Goal: Transaction & Acquisition: Purchase product/service

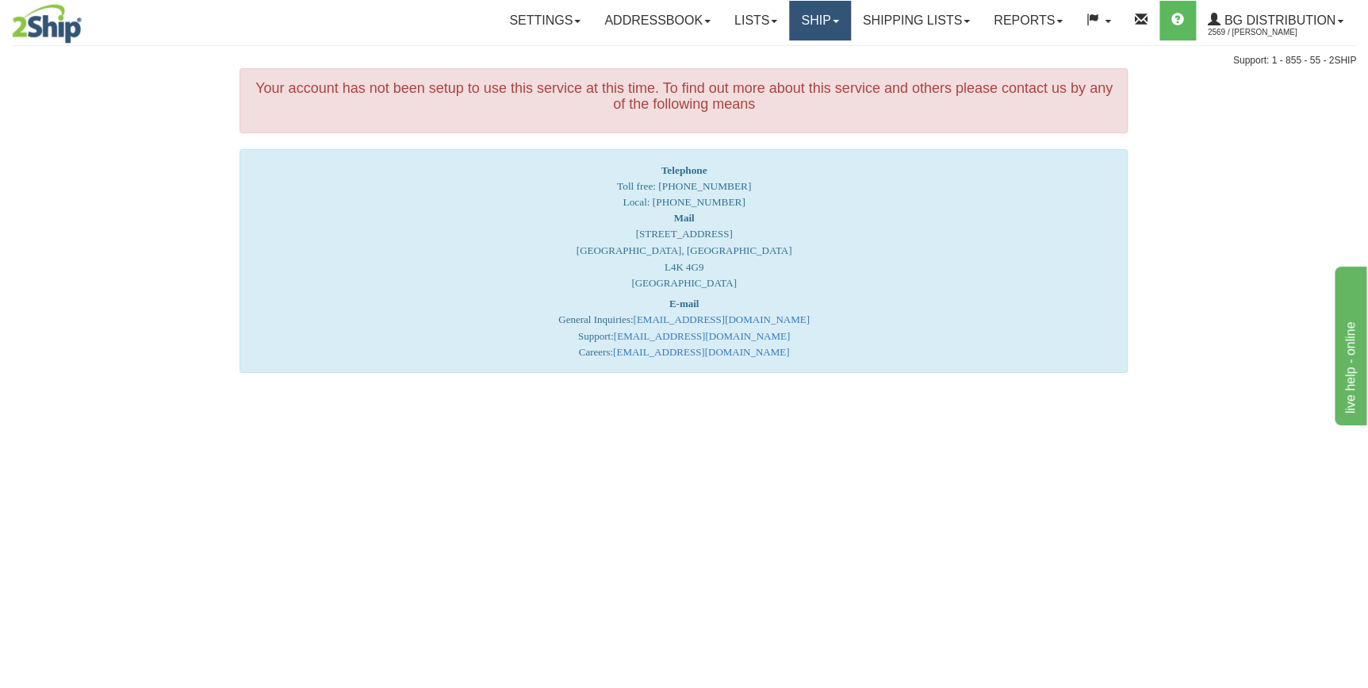
click at [826, 24] on link "Ship" at bounding box center [819, 21] width 61 height 40
click at [784, 63] on link "Ship Screen" at bounding box center [787, 55] width 125 height 21
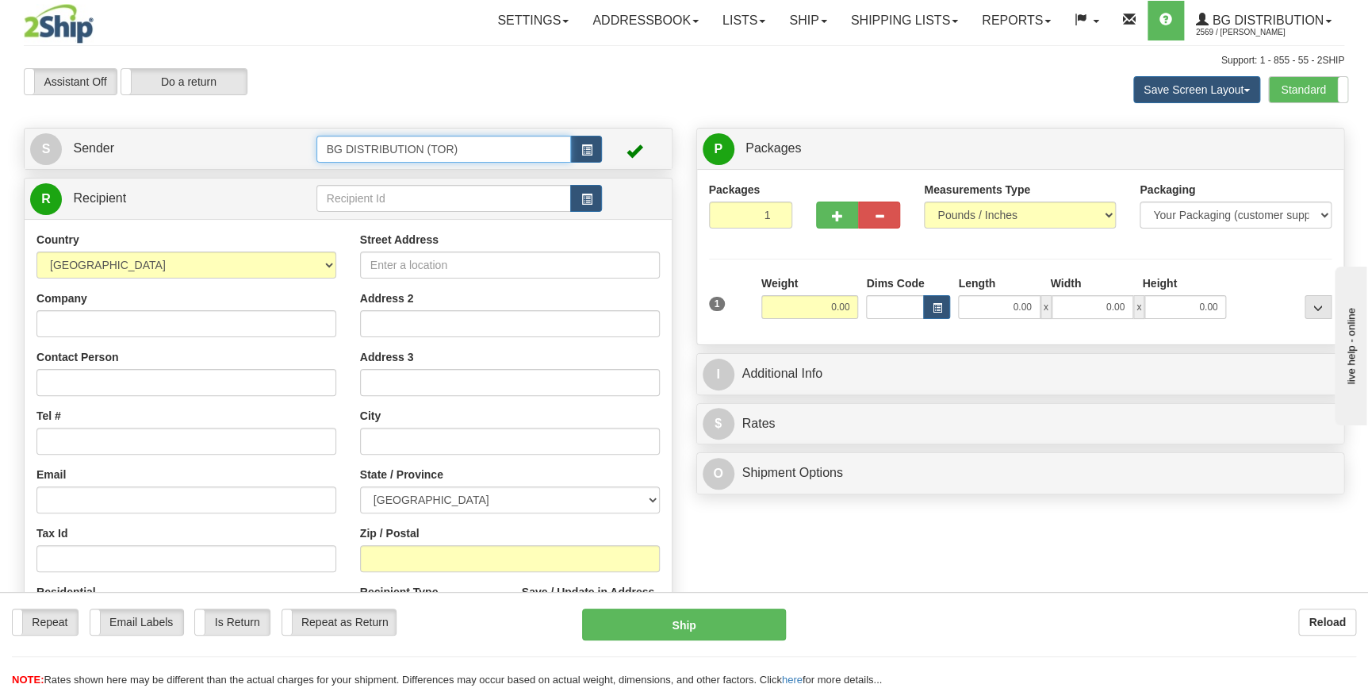
click at [489, 151] on input "BG DISTRIBUTION (TOR)" at bounding box center [443, 149] width 255 height 27
type input "BG"
click button "Delete" at bounding box center [0, 0] width 0 height 0
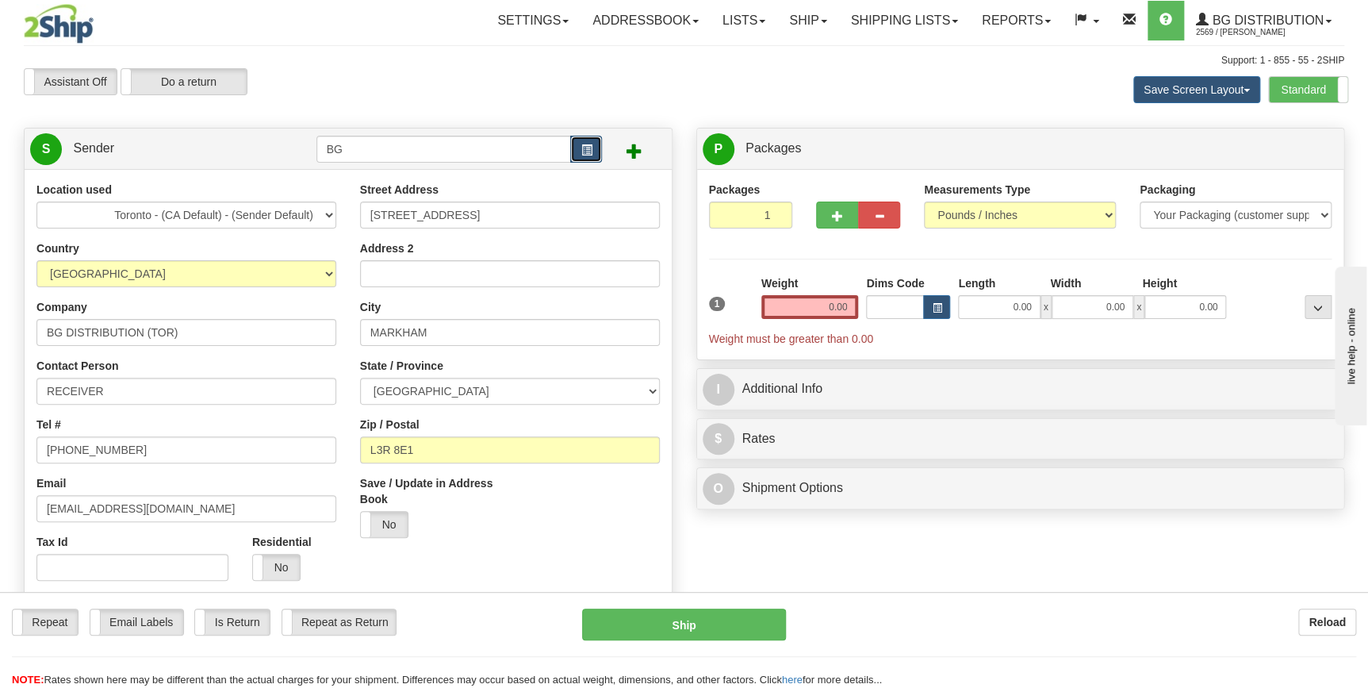
click at [586, 156] on button "button" at bounding box center [586, 149] width 32 height 27
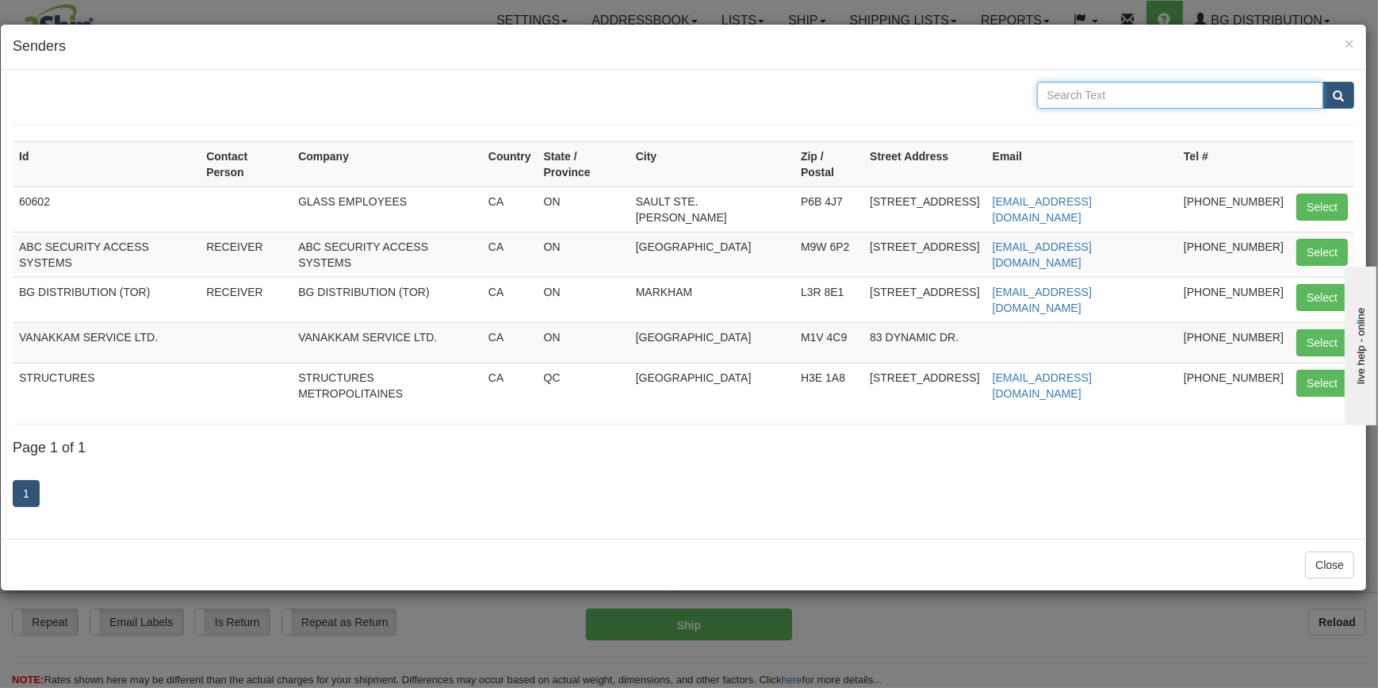
click at [1079, 95] on input "text" at bounding box center [1180, 95] width 287 height 27
type input "bg"
click at [1323, 82] on button "submit" at bounding box center [1339, 95] width 32 height 27
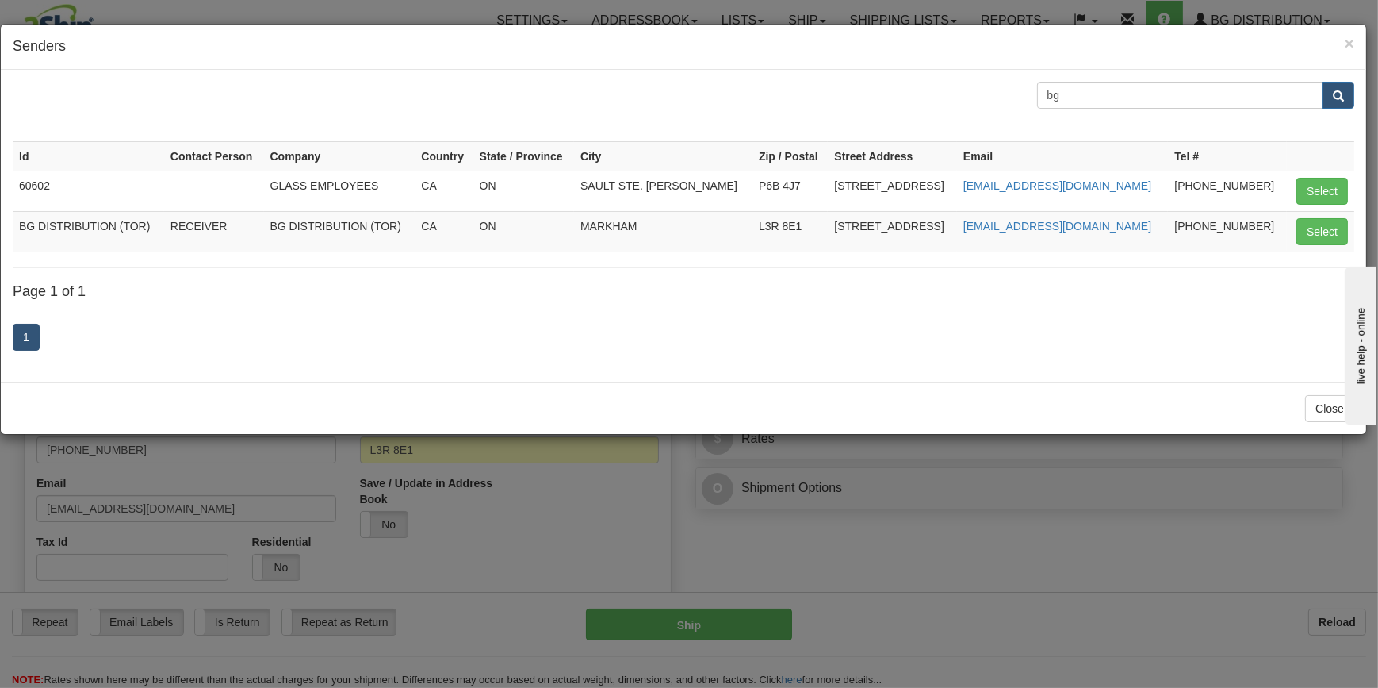
click at [945, 592] on div "× Senders bg Id Contact Person Company Country State / Province City Zip / Post…" at bounding box center [689, 344] width 1378 height 688
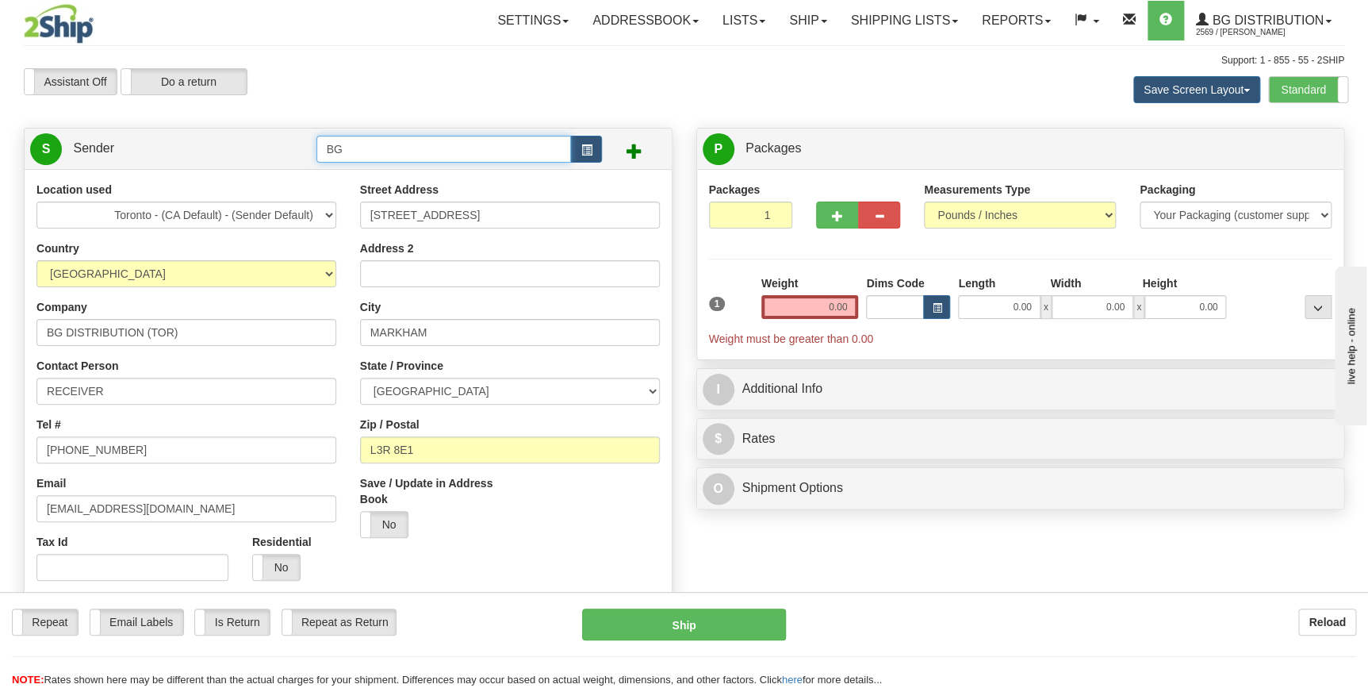
drag, startPoint x: 433, startPoint y: 147, endPoint x: 268, endPoint y: 138, distance: 165.2
click at [268, 138] on tr "S Sender BG" at bounding box center [348, 148] width 636 height 33
click at [331, 172] on div "BG DISTRIBUTION (TOR)" at bounding box center [440, 173] width 240 height 17
click at [587, 154] on span "button" at bounding box center [586, 150] width 11 height 10
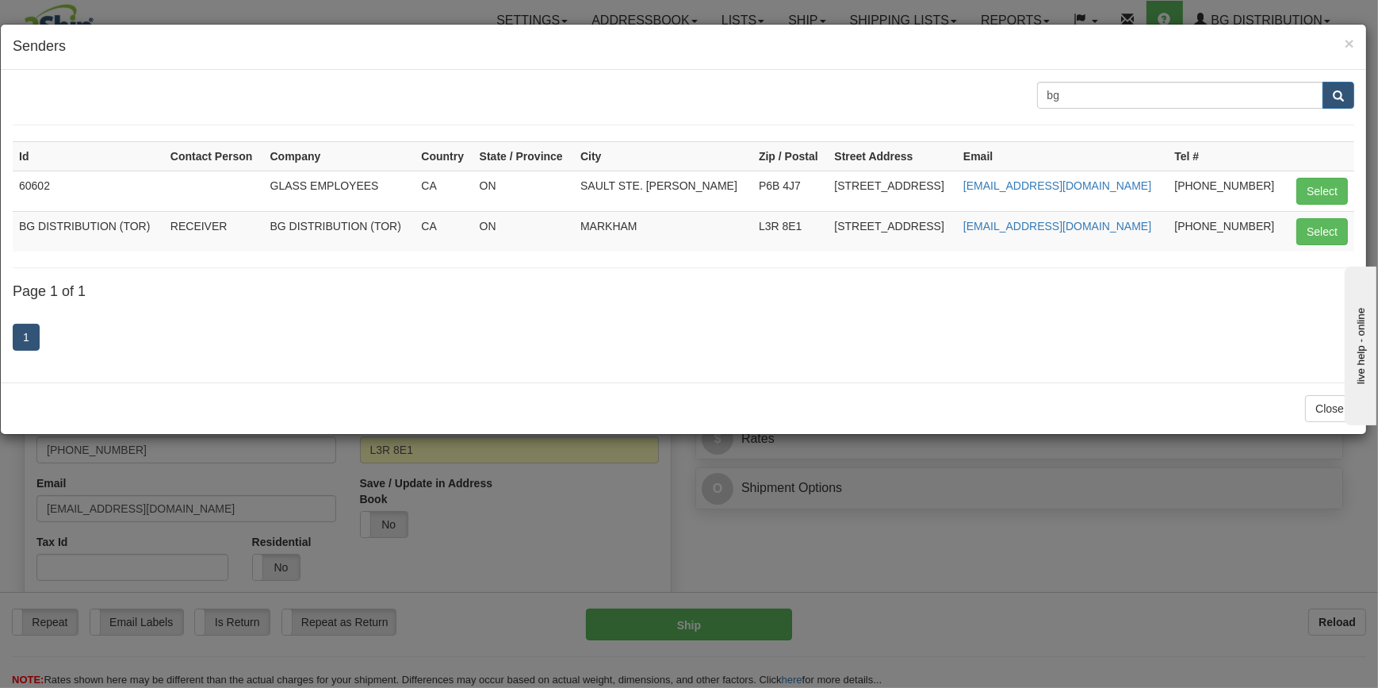
click at [511, 526] on div "× Senders bg Id Contact Person Company Country State / Province City Zip / Post…" at bounding box center [689, 344] width 1378 height 688
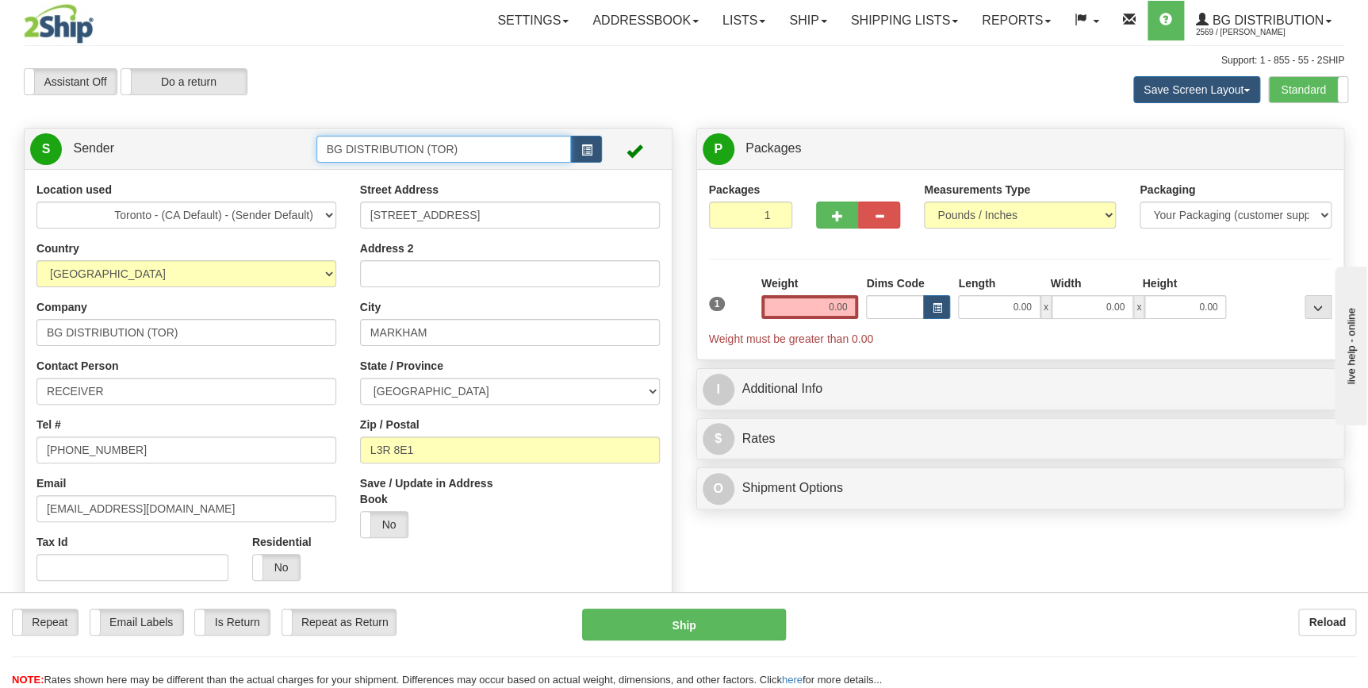
click at [466, 150] on input "BG DISTRIBUTION (TOR)" at bounding box center [443, 149] width 255 height 27
type input "BG DISTRIBUTIO"
click at [796, 31] on link "Ship" at bounding box center [807, 21] width 61 height 40
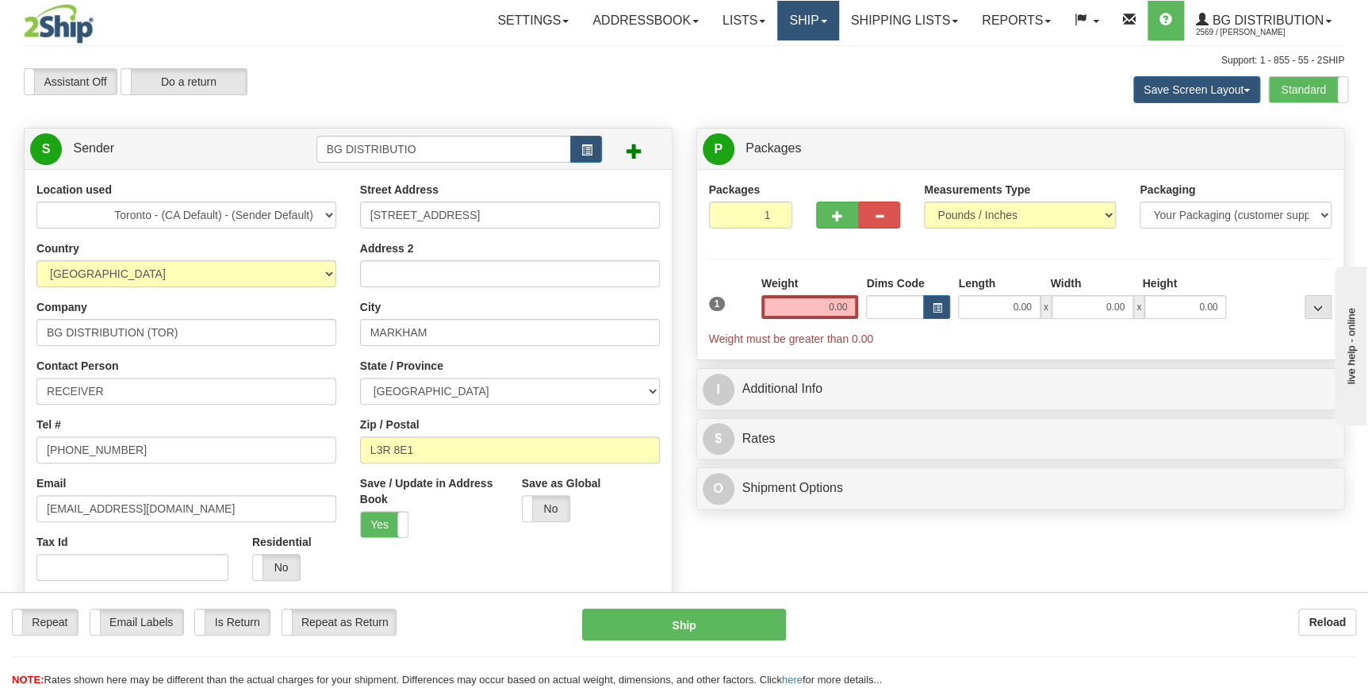
click at [806, 22] on link "Ship" at bounding box center [807, 21] width 61 height 40
click at [778, 49] on span "Ship Screen" at bounding box center [759, 55] width 60 height 13
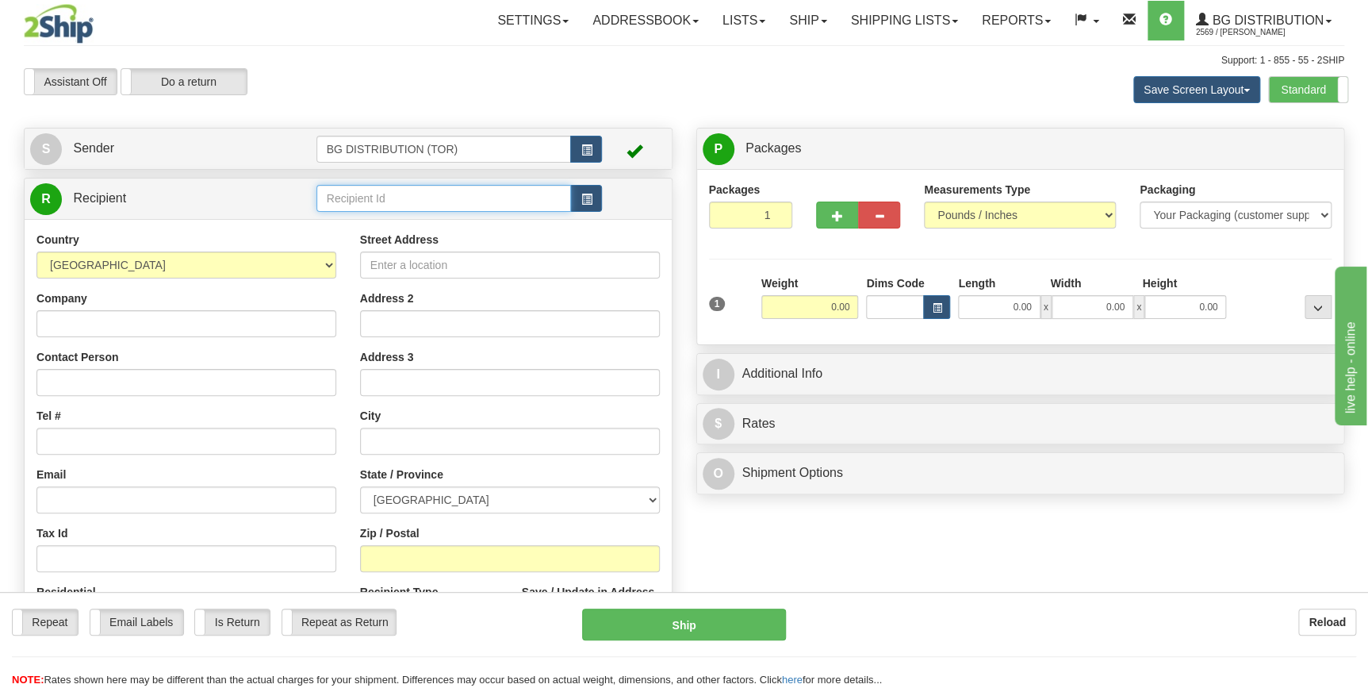
click at [366, 197] on input "text" at bounding box center [443, 198] width 255 height 27
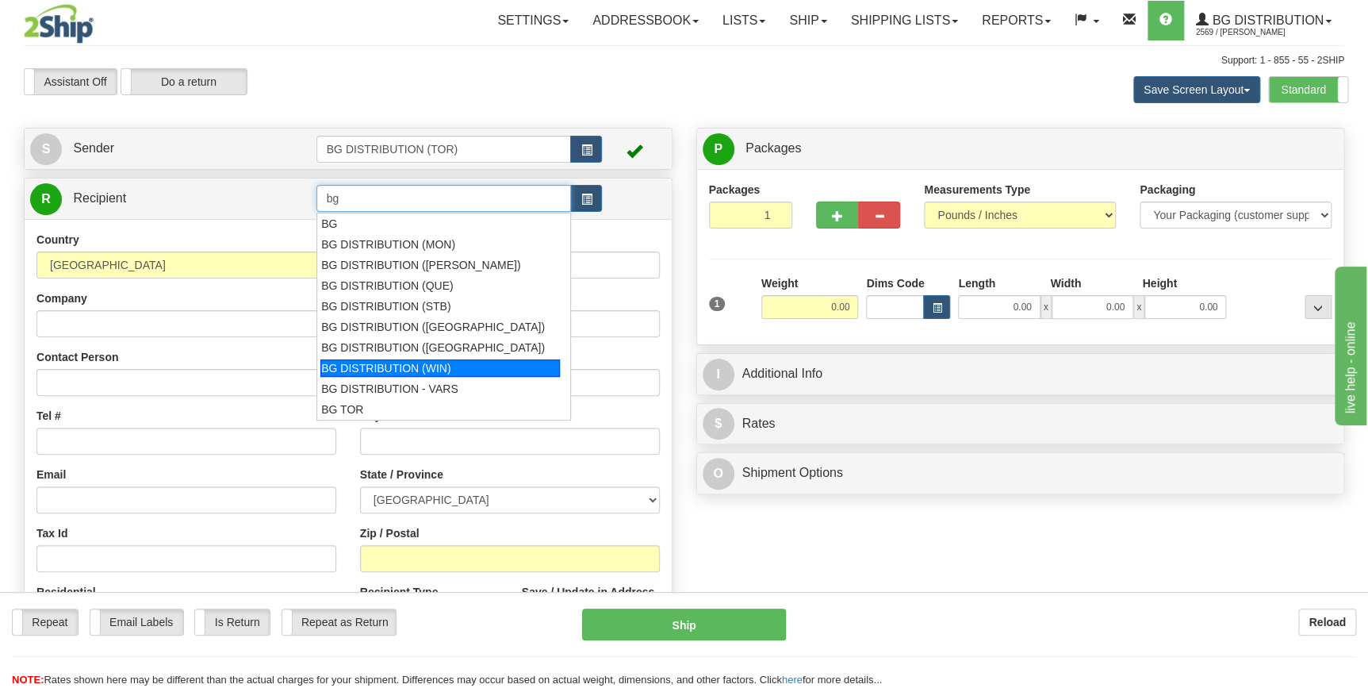
click at [397, 363] on div "BG DISTRIBUTION (WIN)" at bounding box center [440, 367] width 240 height 17
type input "BG DISTRIBUTION (WIN)"
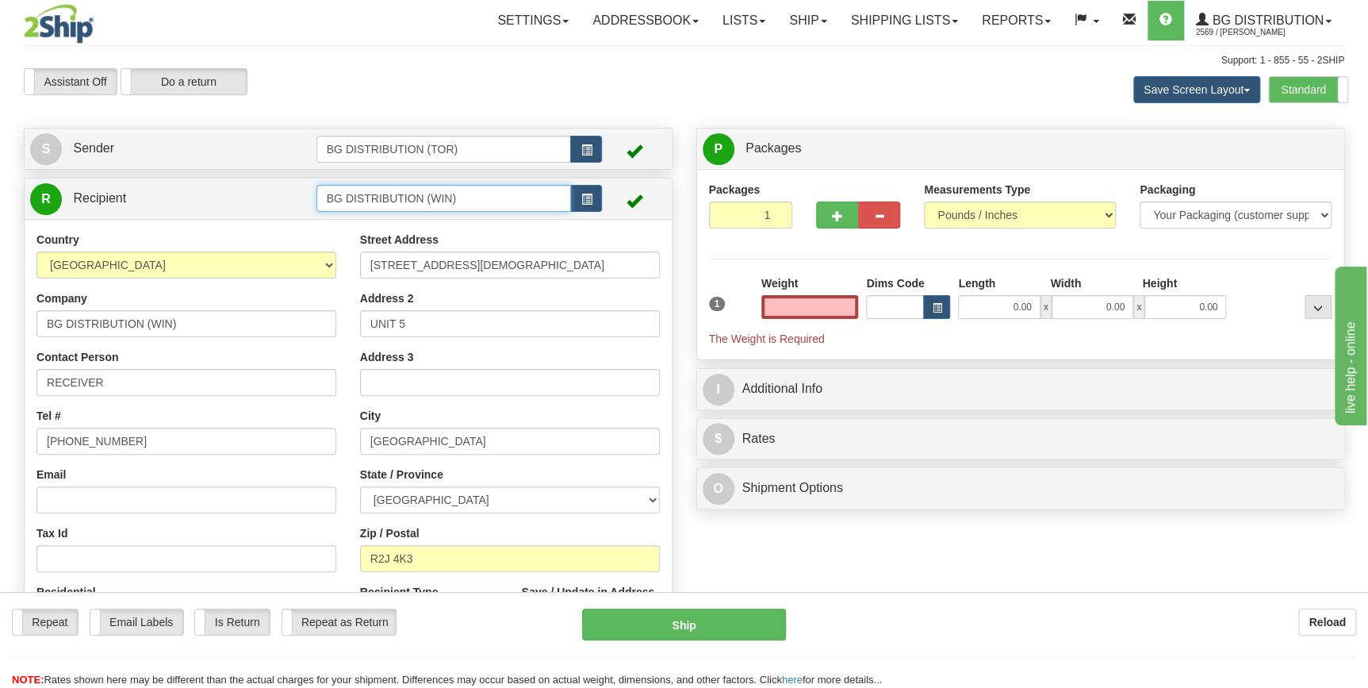
type input "0.00"
drag, startPoint x: 494, startPoint y: 196, endPoint x: 292, endPoint y: 186, distance: 202.5
click at [292, 186] on tr "R Recipient BG DISTRIBUTION (WIN)" at bounding box center [348, 198] width 636 height 33
click at [592, 144] on button "button" at bounding box center [586, 149] width 32 height 27
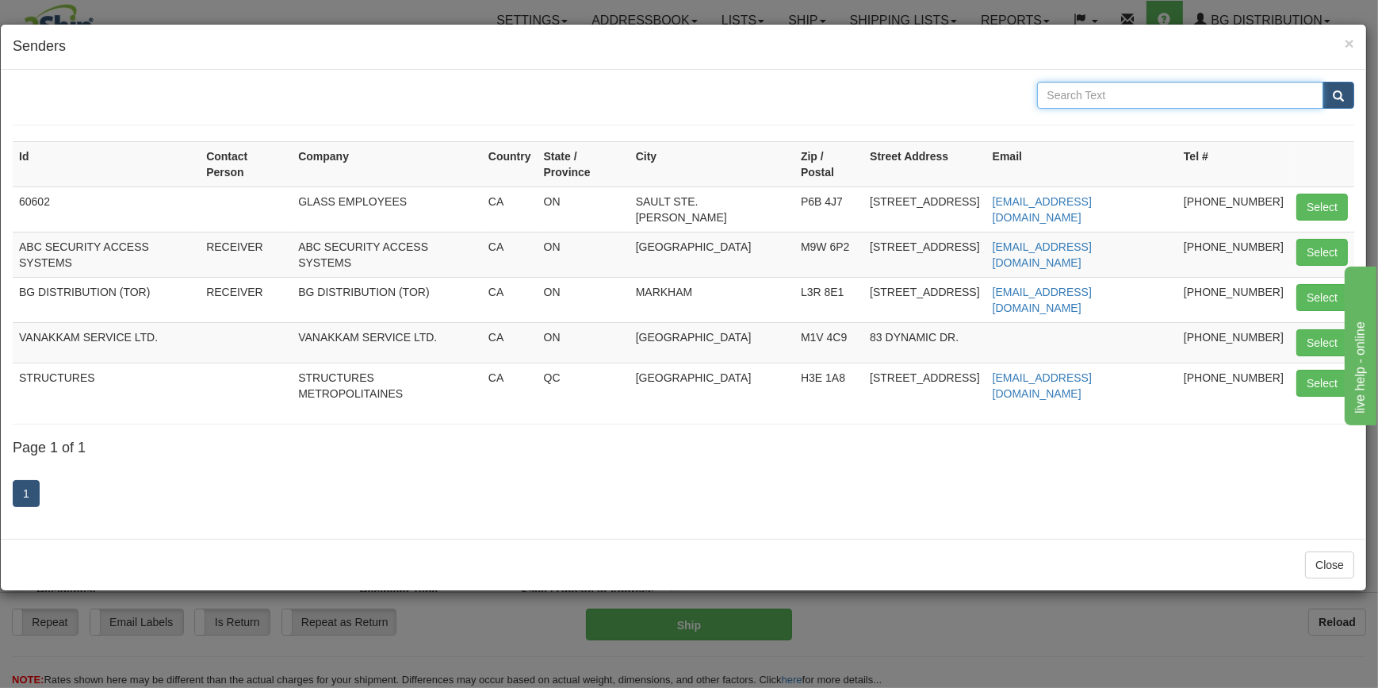
click at [1137, 97] on input "text" at bounding box center [1180, 95] width 287 height 27
paste input "BG DISTRIBUTION (WIN)"
type input "BG DISTRIBUTION (WIN)"
click at [1332, 94] on button "submit" at bounding box center [1339, 95] width 32 height 27
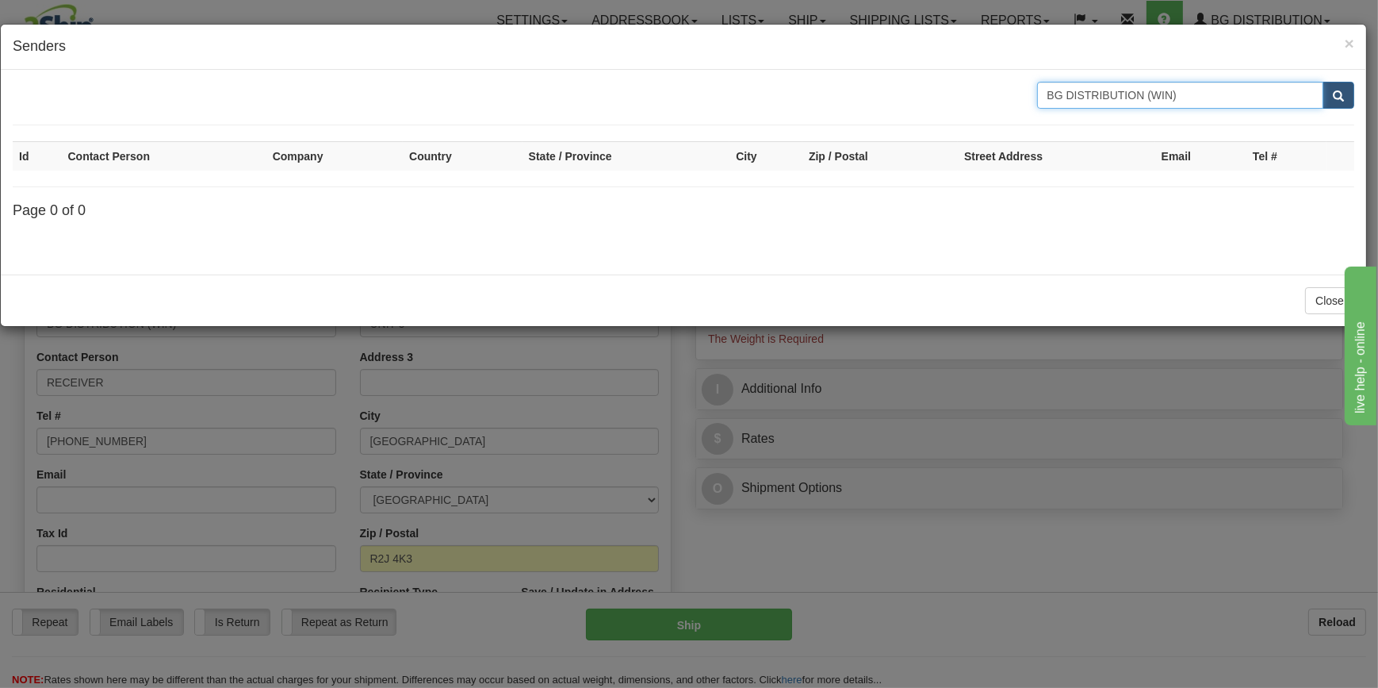
drag, startPoint x: 1235, startPoint y: 103, endPoint x: 1014, endPoint y: 86, distance: 221.1
click at [1014, 86] on div "BG DISTRIBUTION (WIN)" at bounding box center [684, 95] width 1366 height 27
click at [1348, 43] on span "×" at bounding box center [1350, 43] width 10 height 18
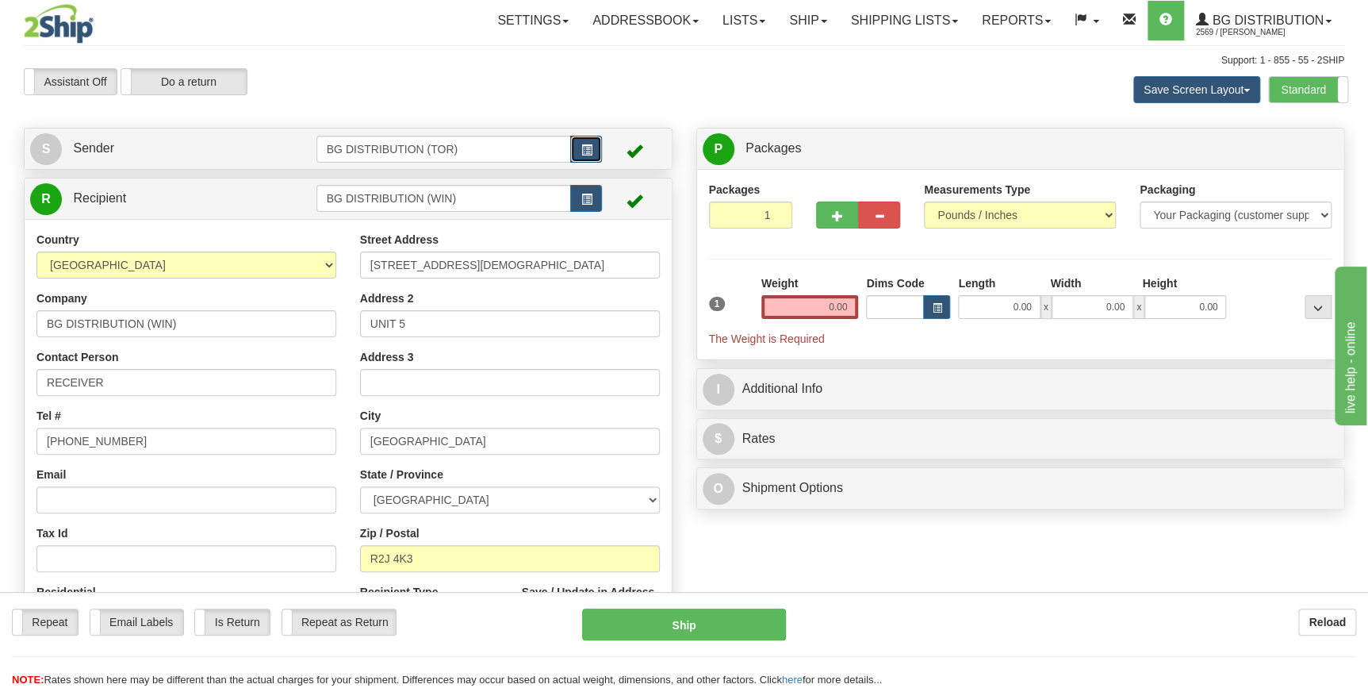
click at [583, 151] on span "button" at bounding box center [586, 150] width 11 height 10
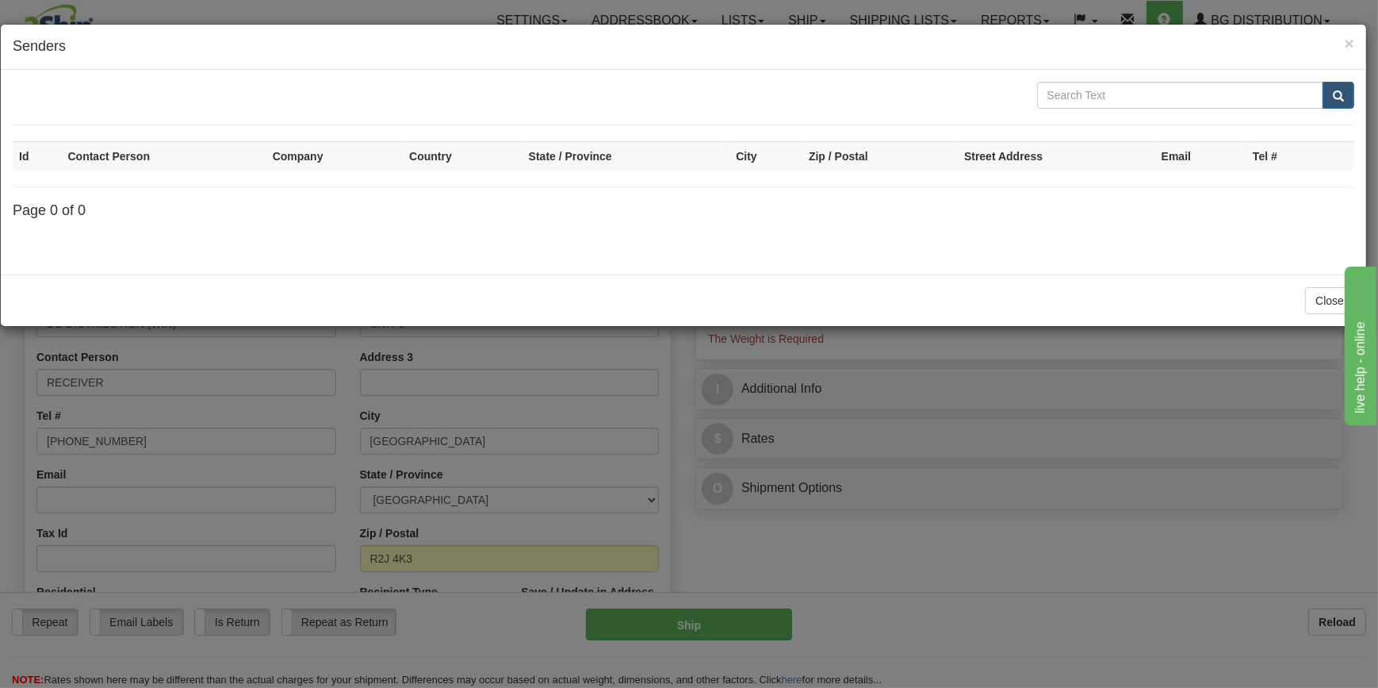
click at [1342, 36] on h4 "Senders" at bounding box center [684, 46] width 1342 height 21
click at [1345, 40] on span "×" at bounding box center [1350, 43] width 10 height 18
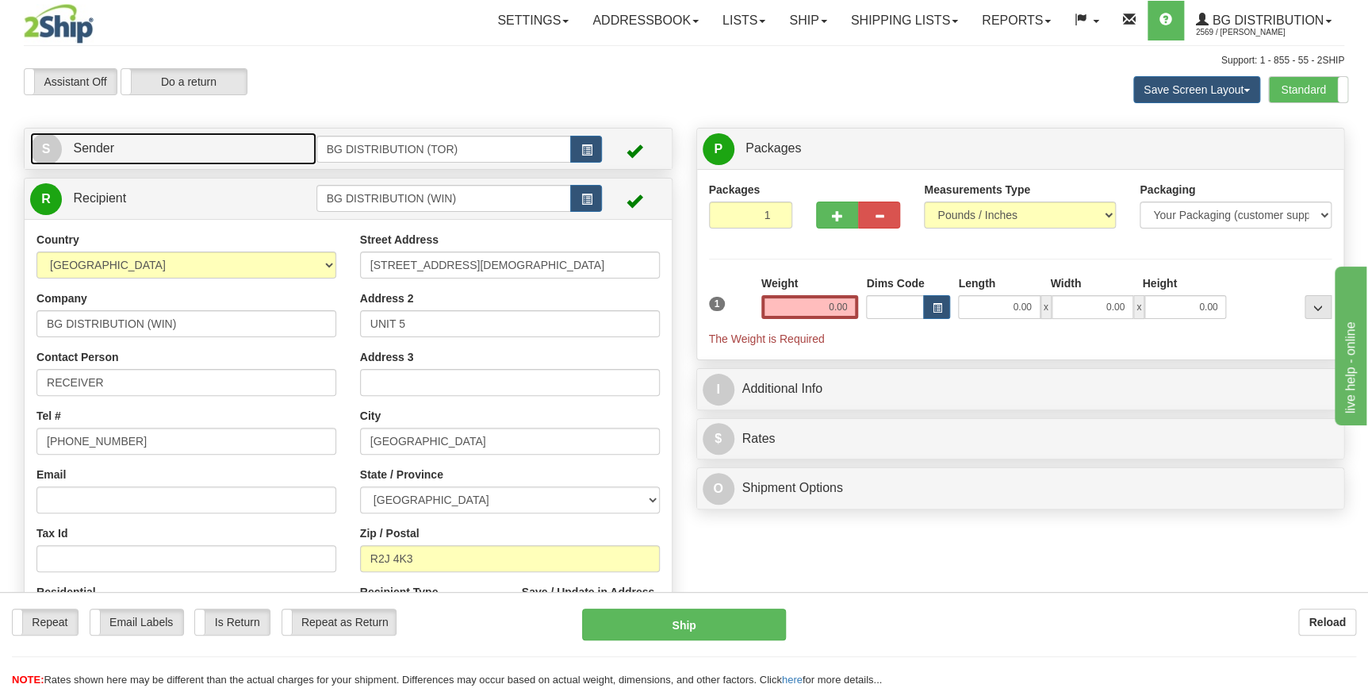
click at [166, 142] on link "S Sender" at bounding box center [173, 148] width 286 height 33
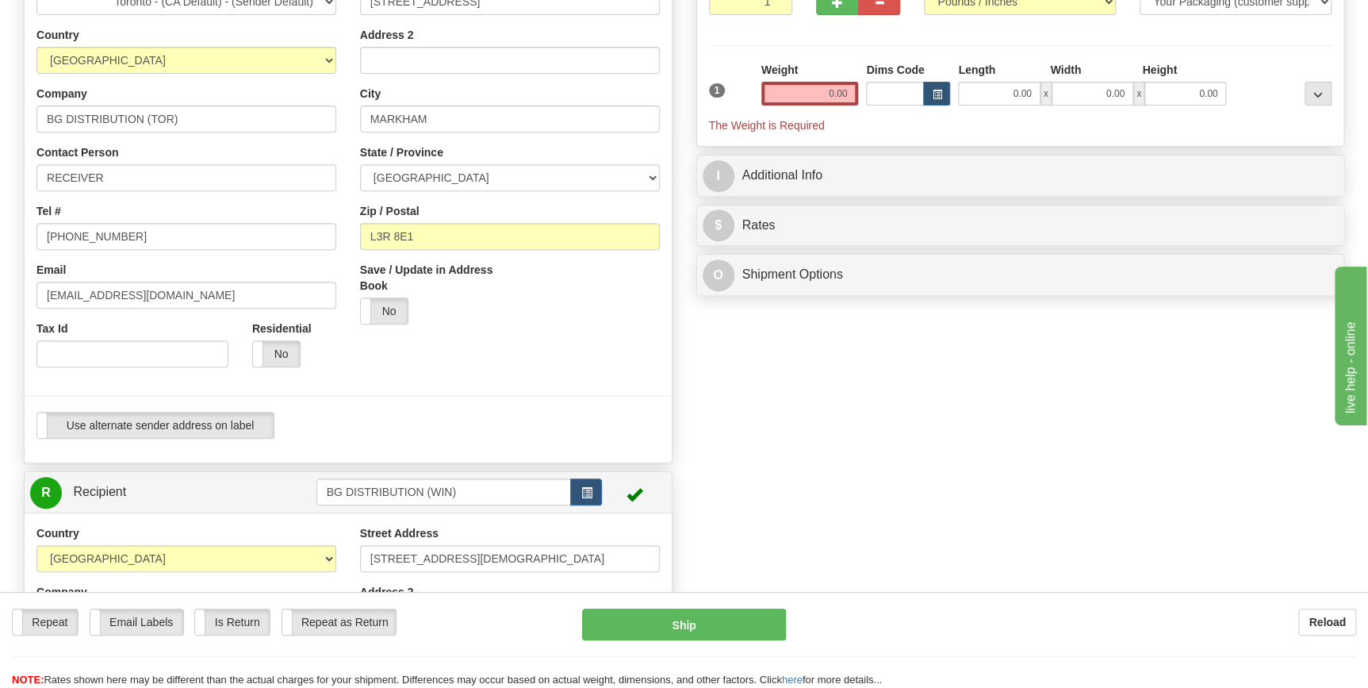
scroll to position [216, 0]
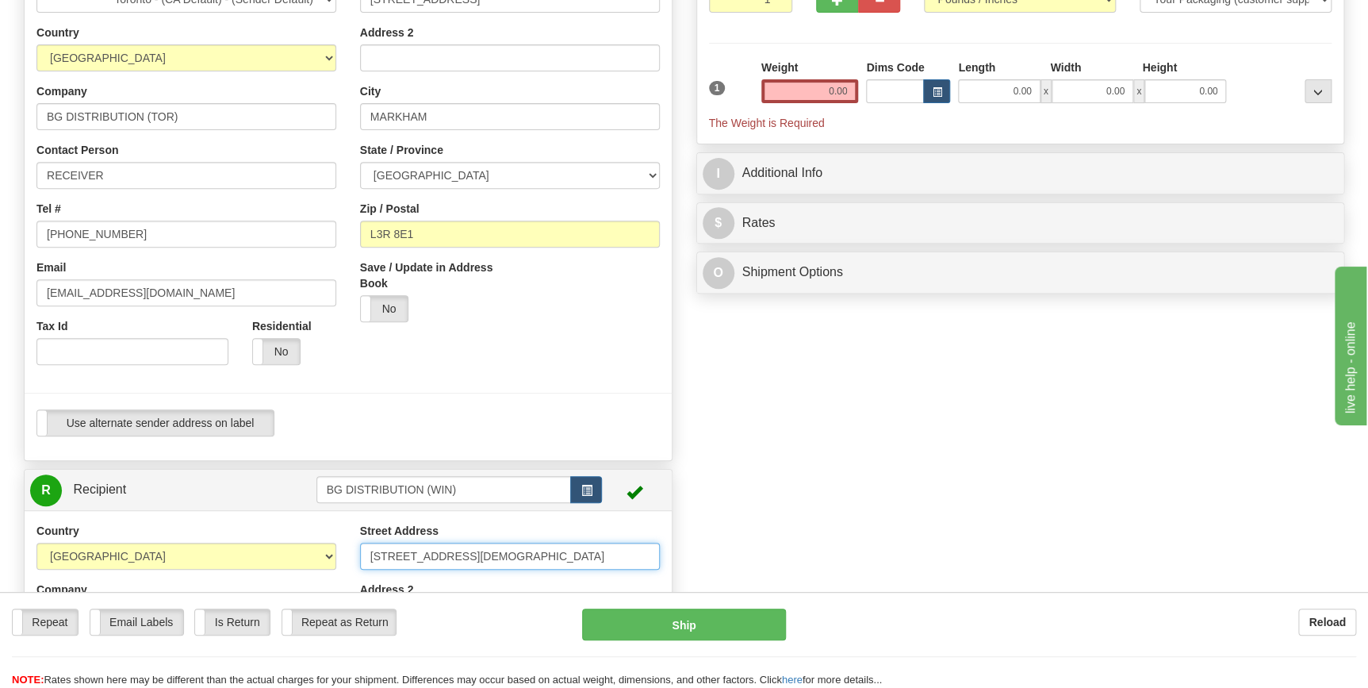
drag, startPoint x: 471, startPoint y: 556, endPoint x: 357, endPoint y: 551, distance: 114.3
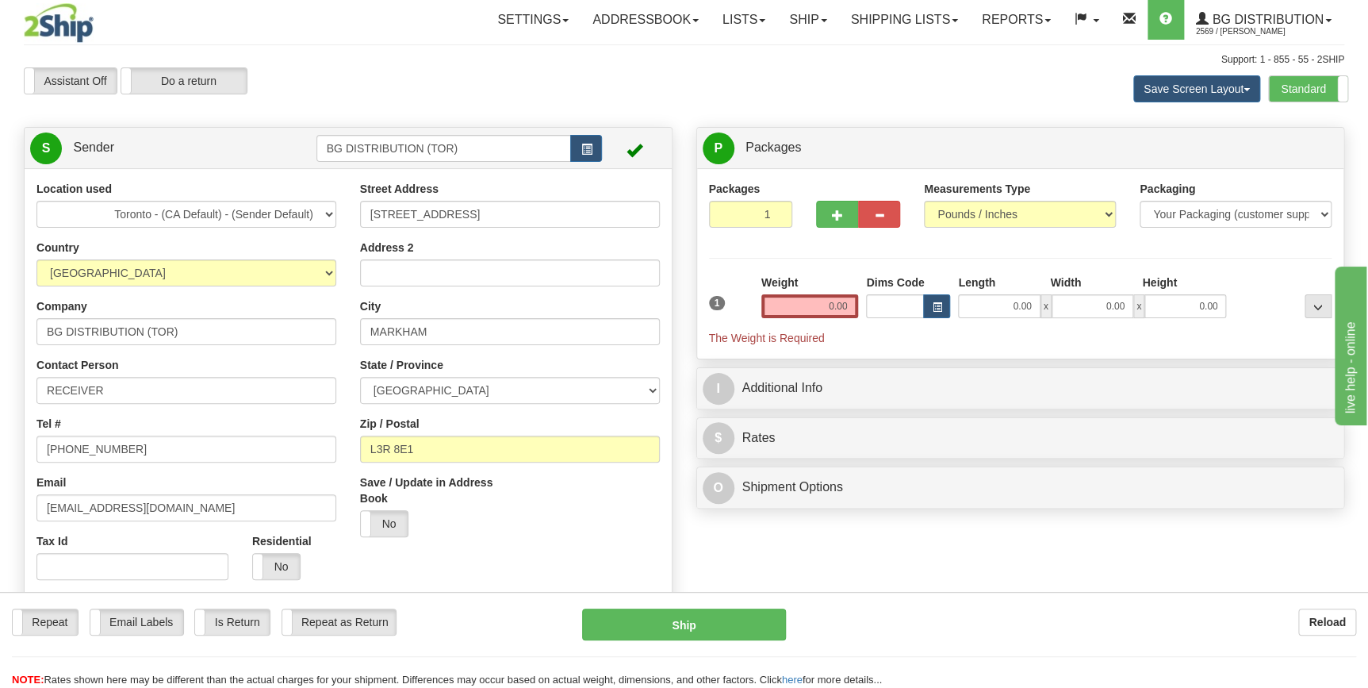
scroll to position [0, 0]
drag, startPoint x: 509, startPoint y: 206, endPoint x: 320, endPoint y: 212, distance: 188.8
click at [320, 212] on div "Location used [GEOGRAPHIC_DATA] - (CA Default) - (Sender Default) Country [GEOG…" at bounding box center [348, 423] width 647 height 482
paste input "[STREET_ADDRESS][DEMOGRAPHIC_DATA]"
type input "[STREET_ADDRESS][DEMOGRAPHIC_DATA]"
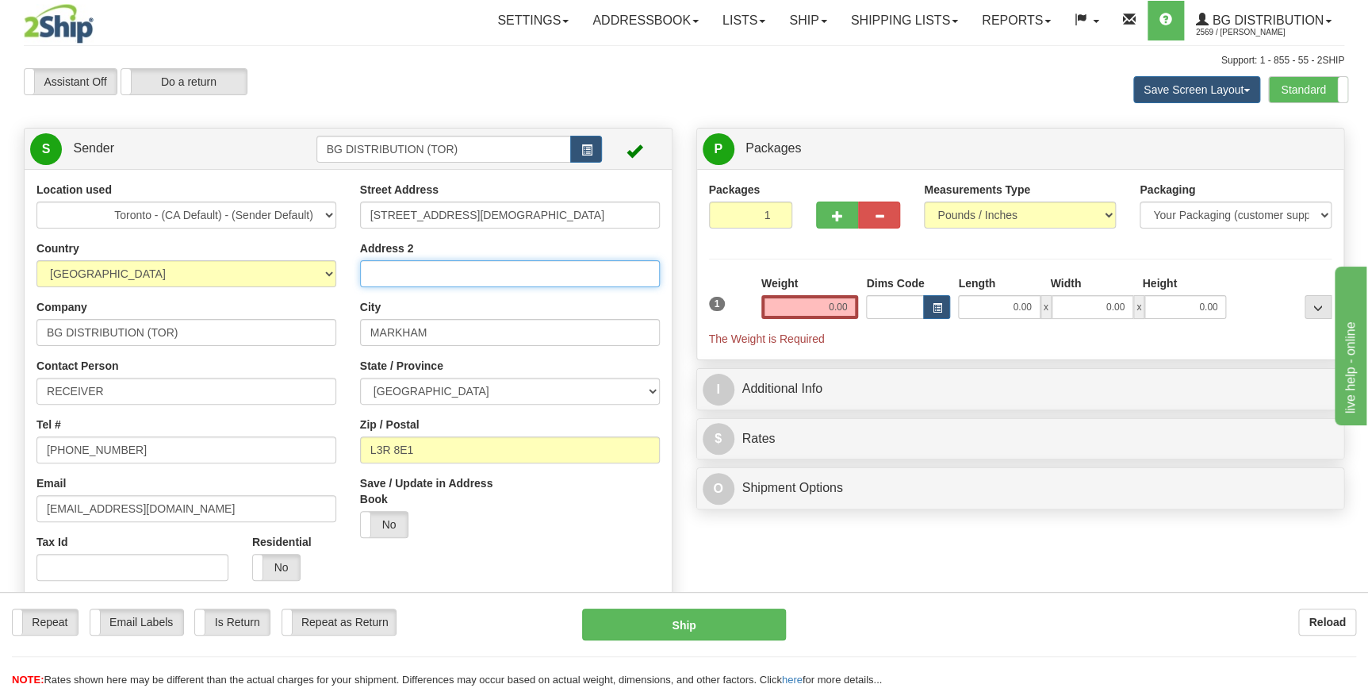
type input "UNIT 5"
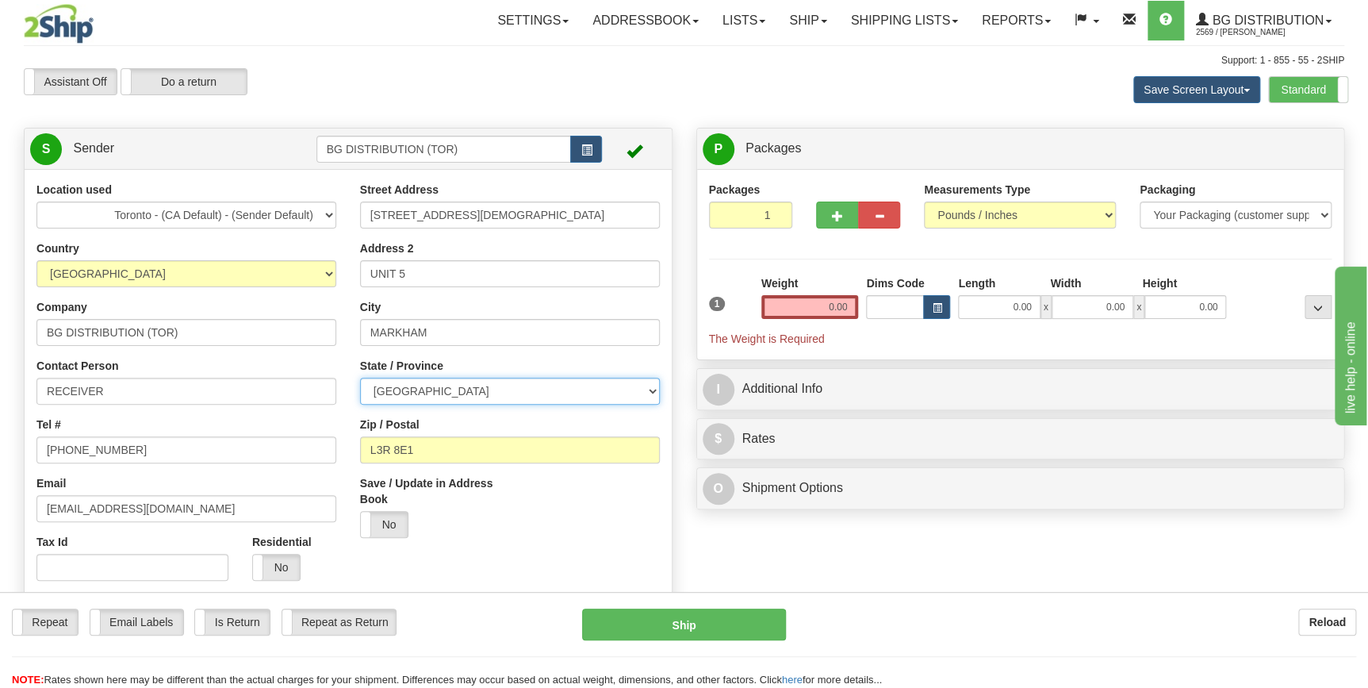
select select "MB"
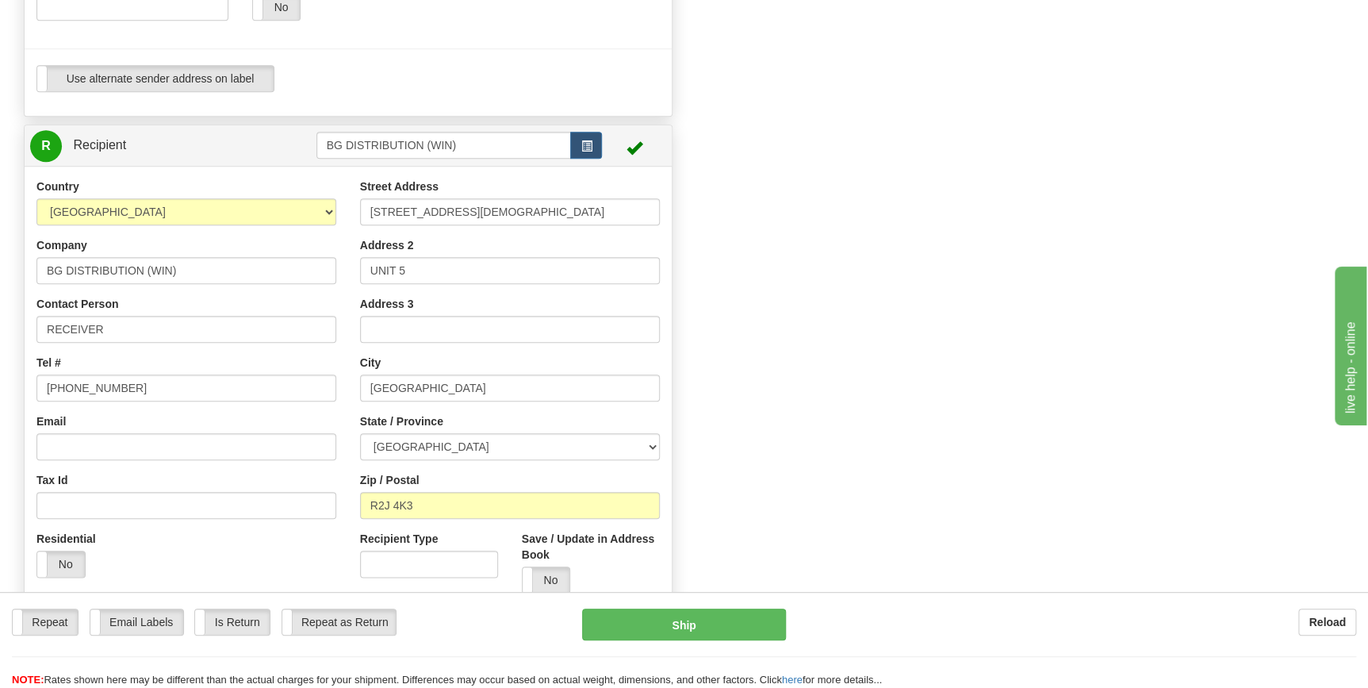
scroll to position [577, 0]
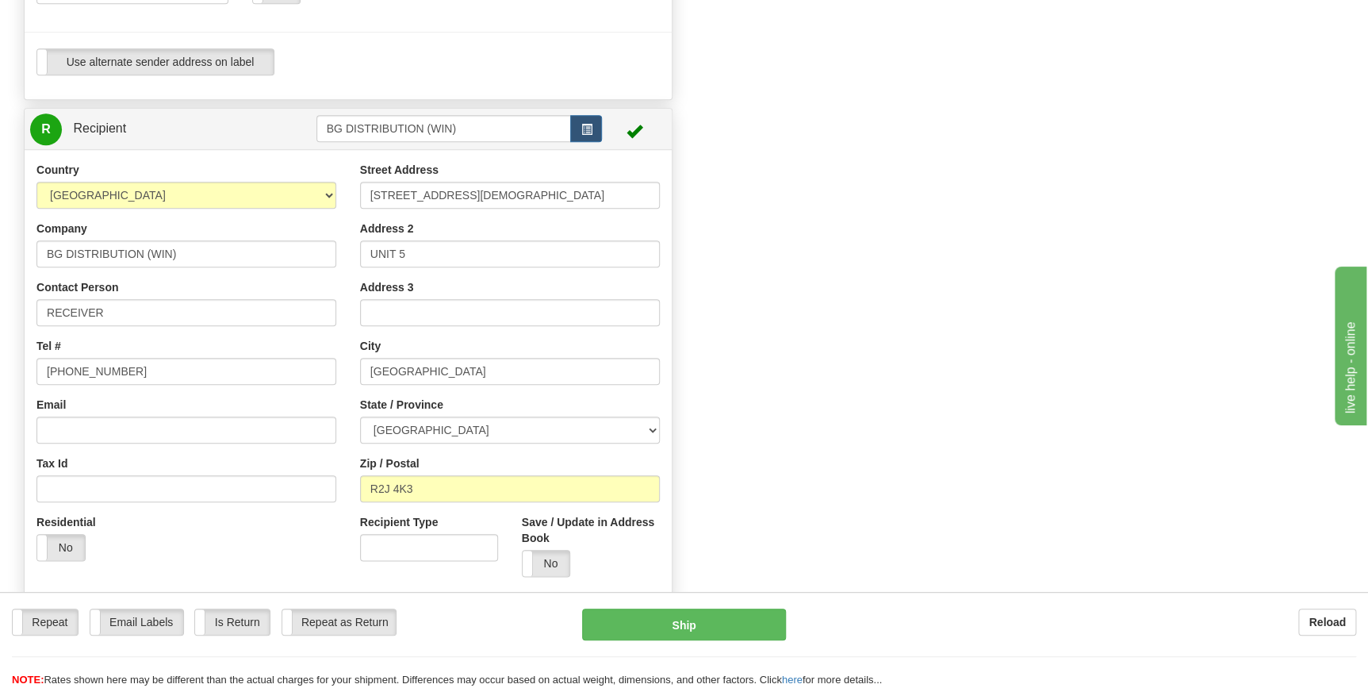
type input "[STREET_ADDRESS][DEMOGRAPHIC_DATA]"
drag, startPoint x: 455, startPoint y: 489, endPoint x: 335, endPoint y: 477, distance: 120.4
click at [335, 477] on div "Country [GEOGRAPHIC_DATA] [GEOGRAPHIC_DATA] [GEOGRAPHIC_DATA] [GEOGRAPHIC_DATA]…" at bounding box center [348, 375] width 647 height 427
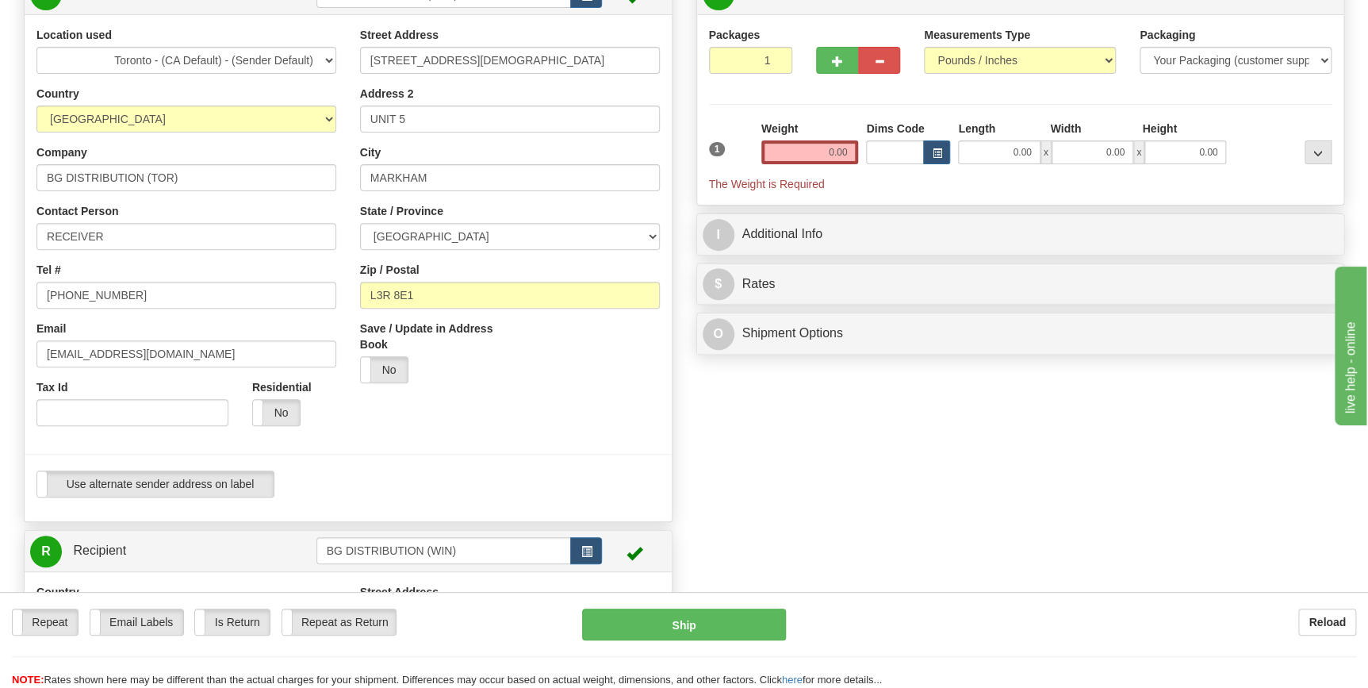
scroll to position [71, 0]
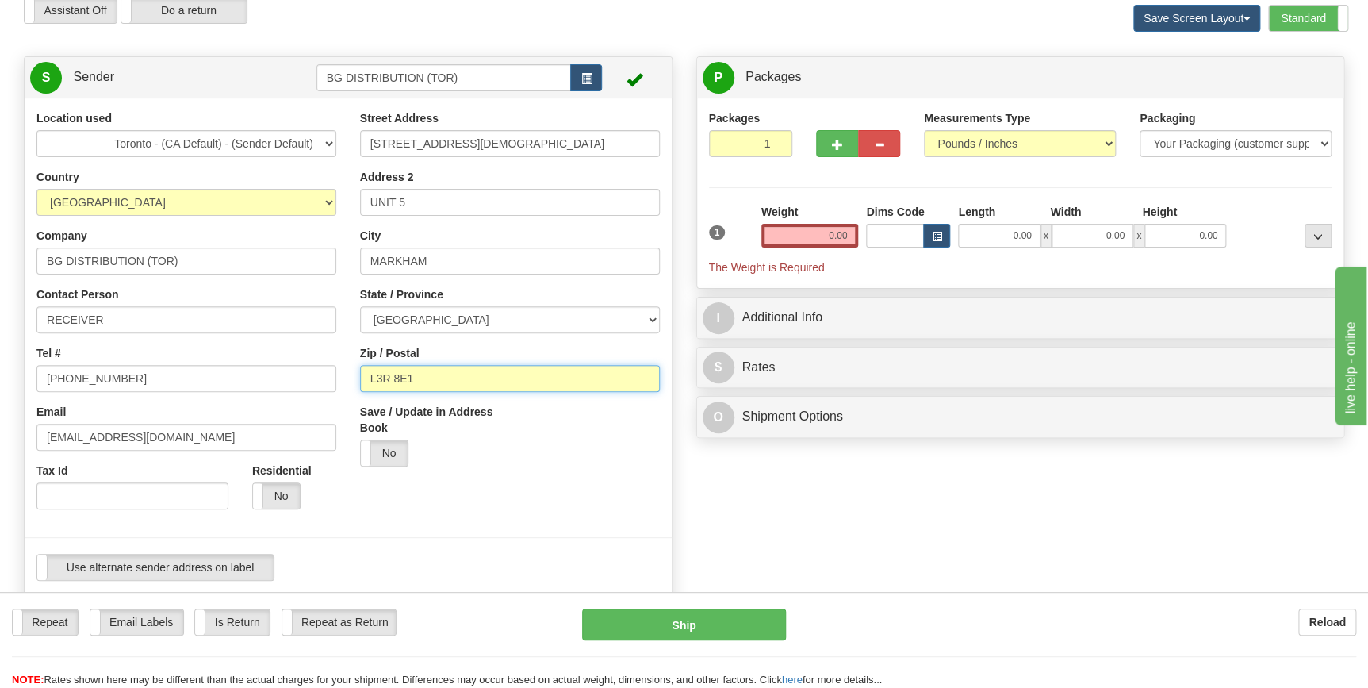
click at [457, 371] on input "L3R 8E1" at bounding box center [510, 378] width 300 height 27
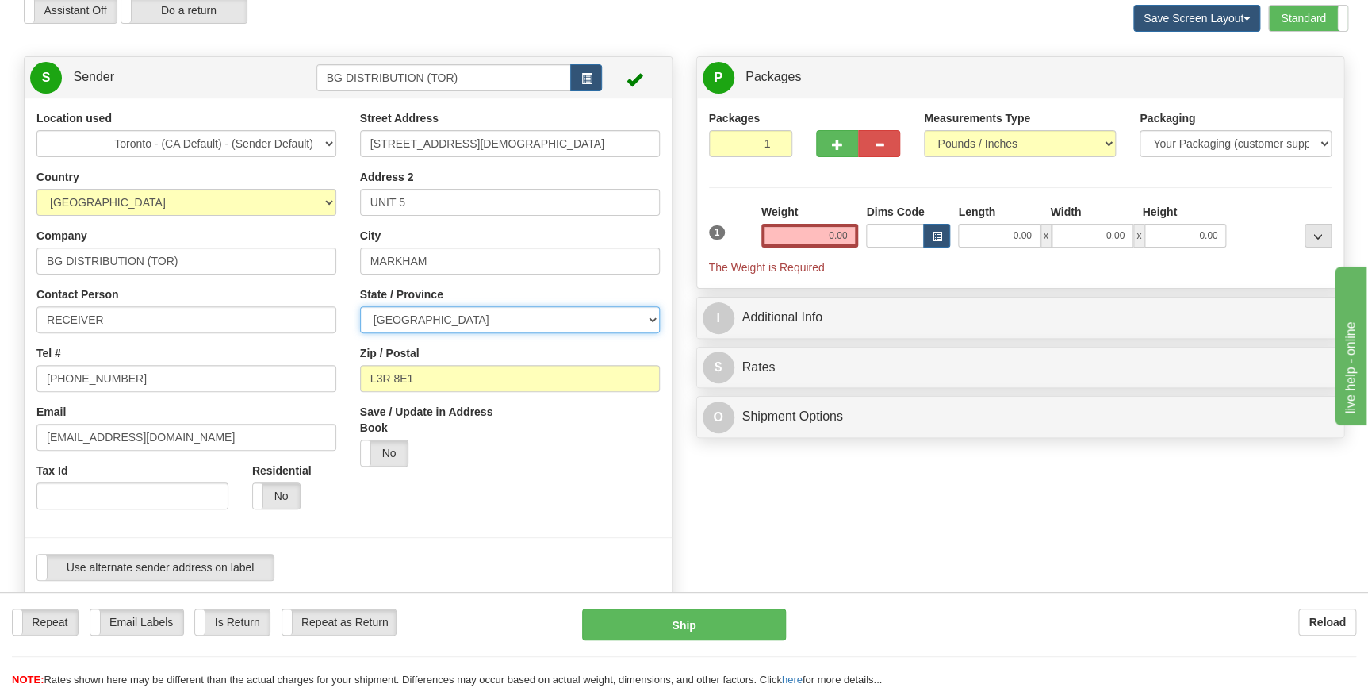
click at [468, 320] on select "[GEOGRAPHIC_DATA] [GEOGRAPHIC_DATA] [GEOGRAPHIC_DATA] [GEOGRAPHIC_DATA] [GEOGRA…" at bounding box center [510, 319] width 300 height 27
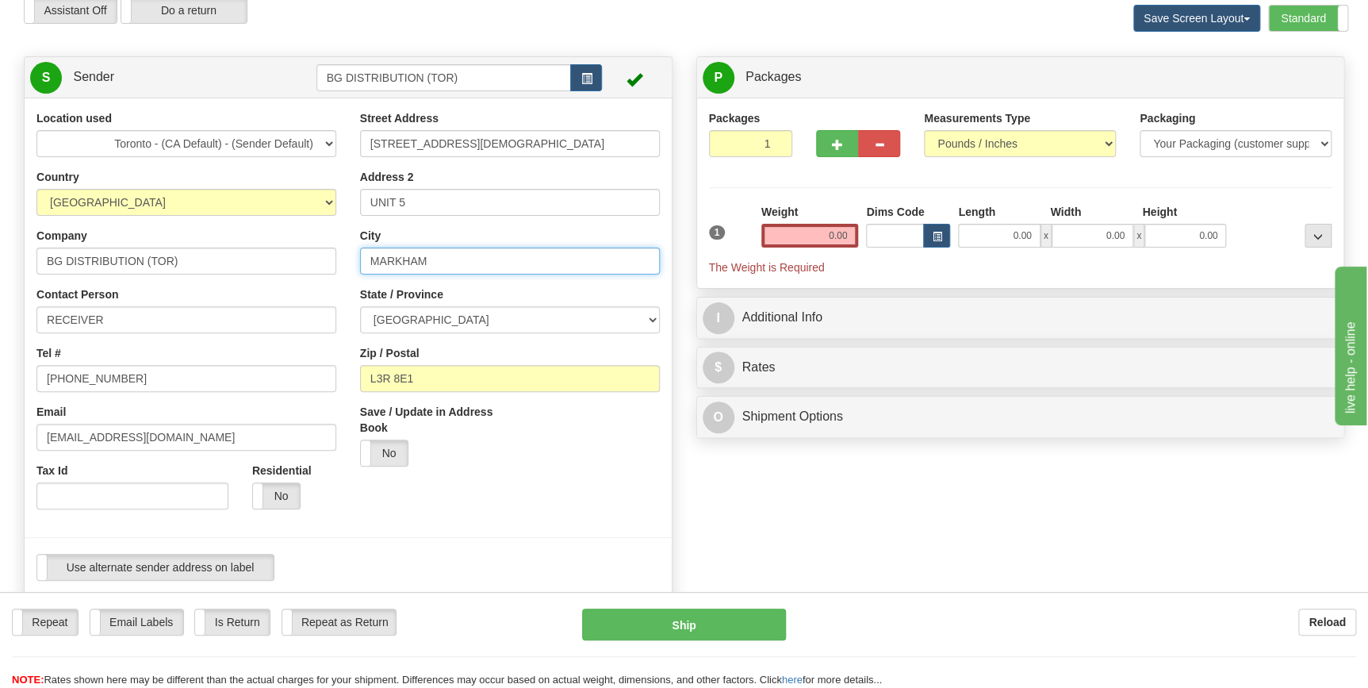
click at [476, 254] on input "MARKHAM" at bounding box center [510, 260] width 300 height 27
drag, startPoint x: 479, startPoint y: 259, endPoint x: 278, endPoint y: 253, distance: 201.5
click at [278, 253] on div "Location used [GEOGRAPHIC_DATA] - (CA Default) - (Sender Default) Country [GEOG…" at bounding box center [348, 351] width 647 height 482
paste input "R2J 4K3"
type input "R2J 4K3"
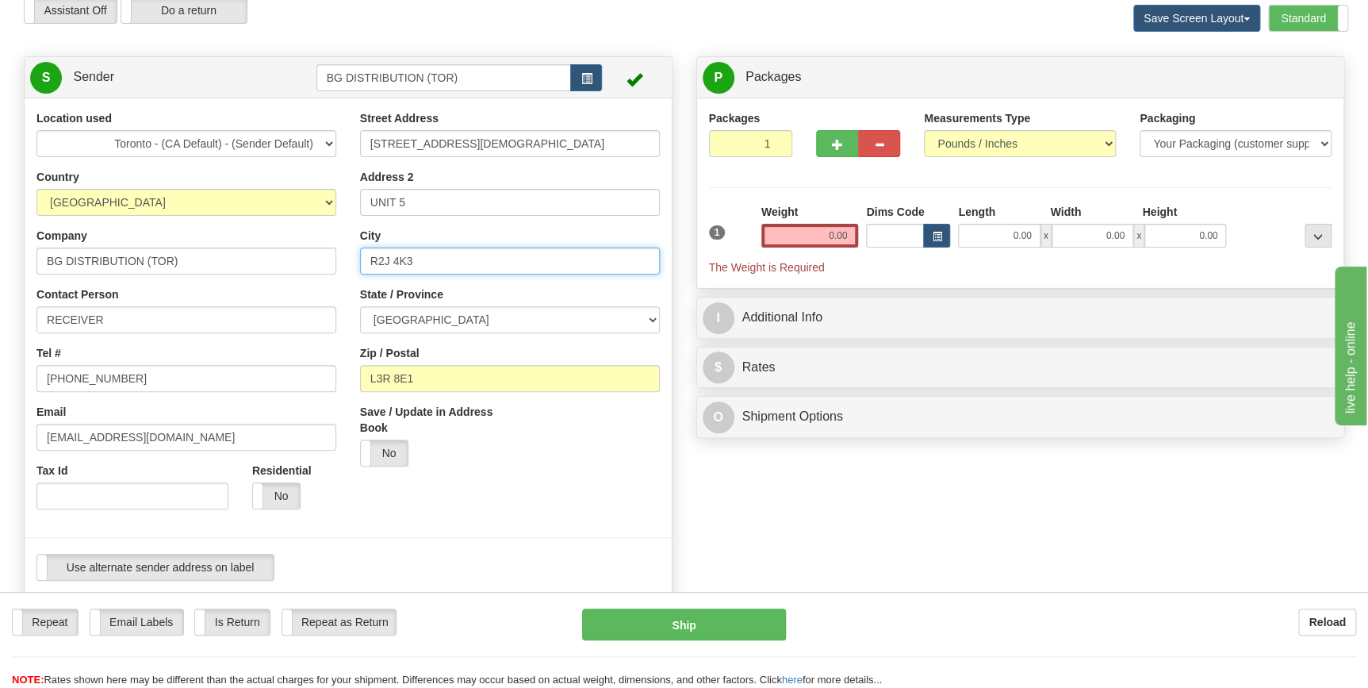
drag, startPoint x: 447, startPoint y: 267, endPoint x: 284, endPoint y: 253, distance: 164.0
click at [284, 253] on div "Location used [GEOGRAPHIC_DATA] - (CA Default) - (Sender Default) Country [GEOG…" at bounding box center [348, 351] width 647 height 482
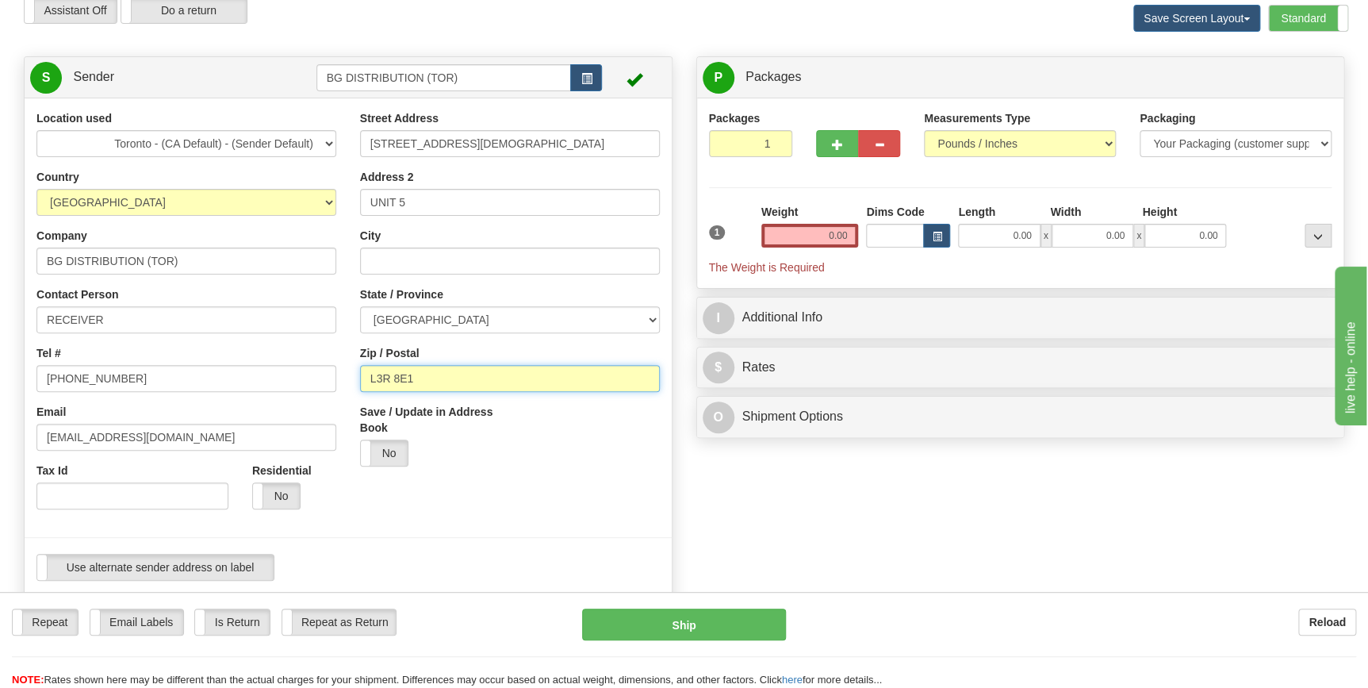
drag, startPoint x: 437, startPoint y: 374, endPoint x: 312, endPoint y: 366, distance: 125.5
click at [312, 366] on div "Location used [GEOGRAPHIC_DATA] - (CA Default) - (Sender Default) Country [GEOG…" at bounding box center [348, 351] width 647 height 482
paste input "R2J 4K3"
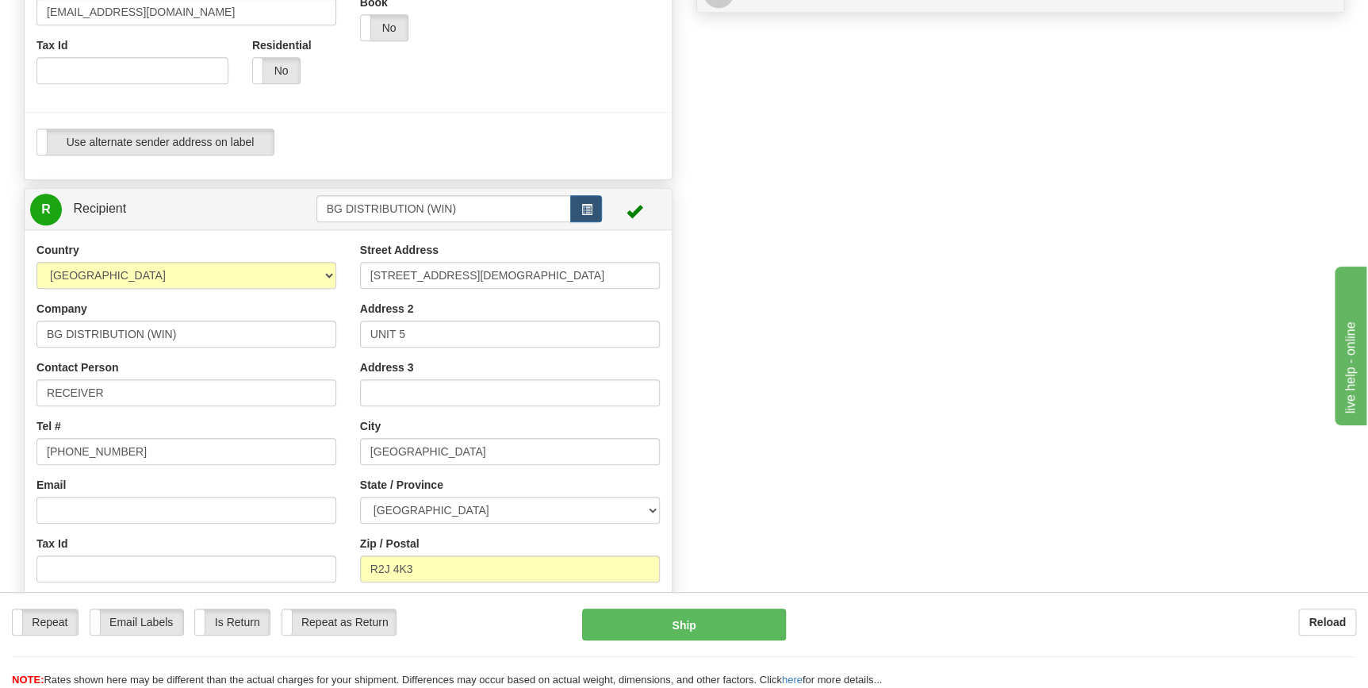
scroll to position [504, 0]
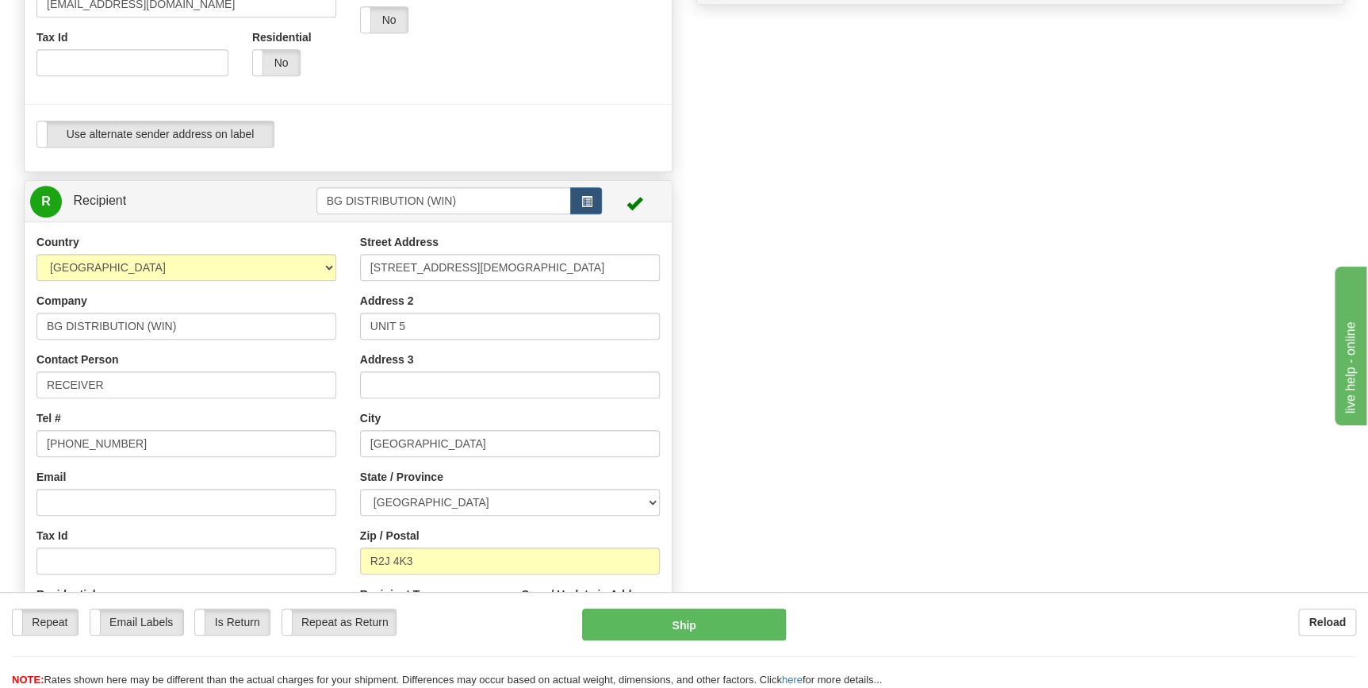
type input "R2J 4K3"
click at [500, 498] on select "[GEOGRAPHIC_DATA] [GEOGRAPHIC_DATA] [GEOGRAPHIC_DATA] [GEOGRAPHIC_DATA] [GEOGRA…" at bounding box center [510, 502] width 300 height 27
drag, startPoint x: 476, startPoint y: 500, endPoint x: 325, endPoint y: 493, distance: 150.9
click at [325, 493] on div "Country [GEOGRAPHIC_DATA] [GEOGRAPHIC_DATA] [GEOGRAPHIC_DATA] [GEOGRAPHIC_DATA]…" at bounding box center [348, 447] width 647 height 427
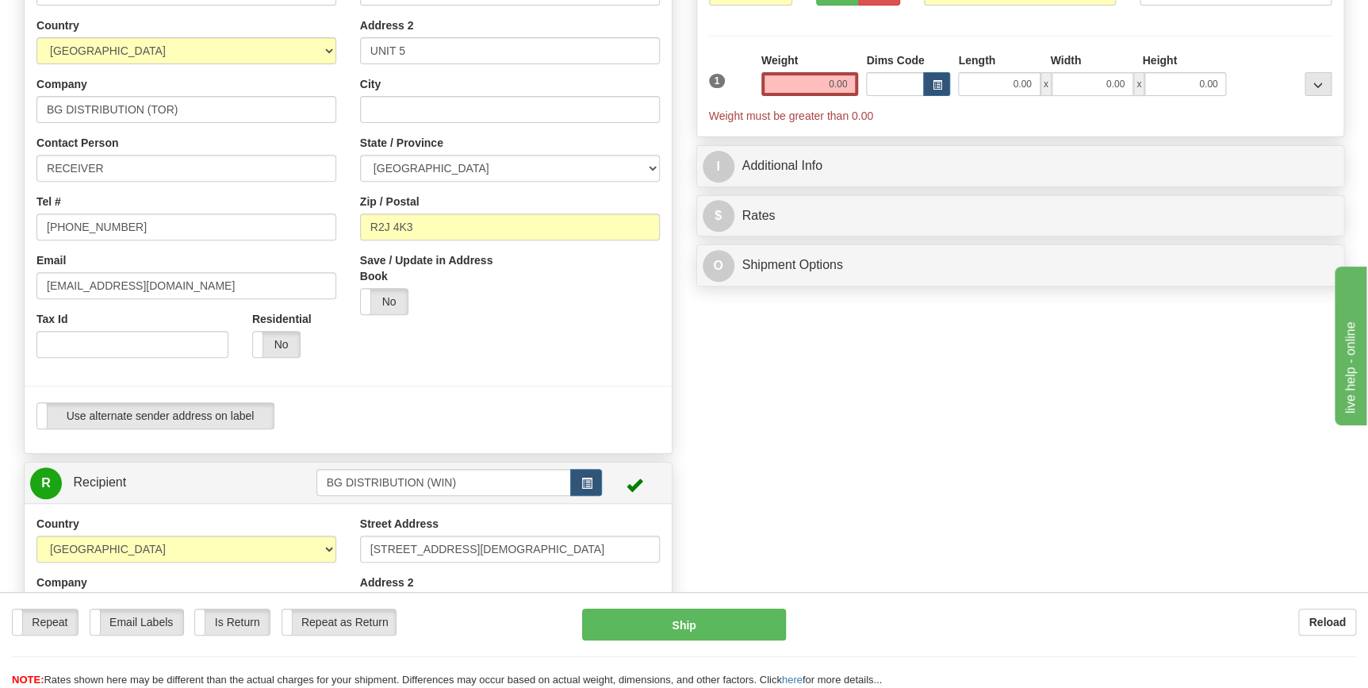
scroll to position [144, 0]
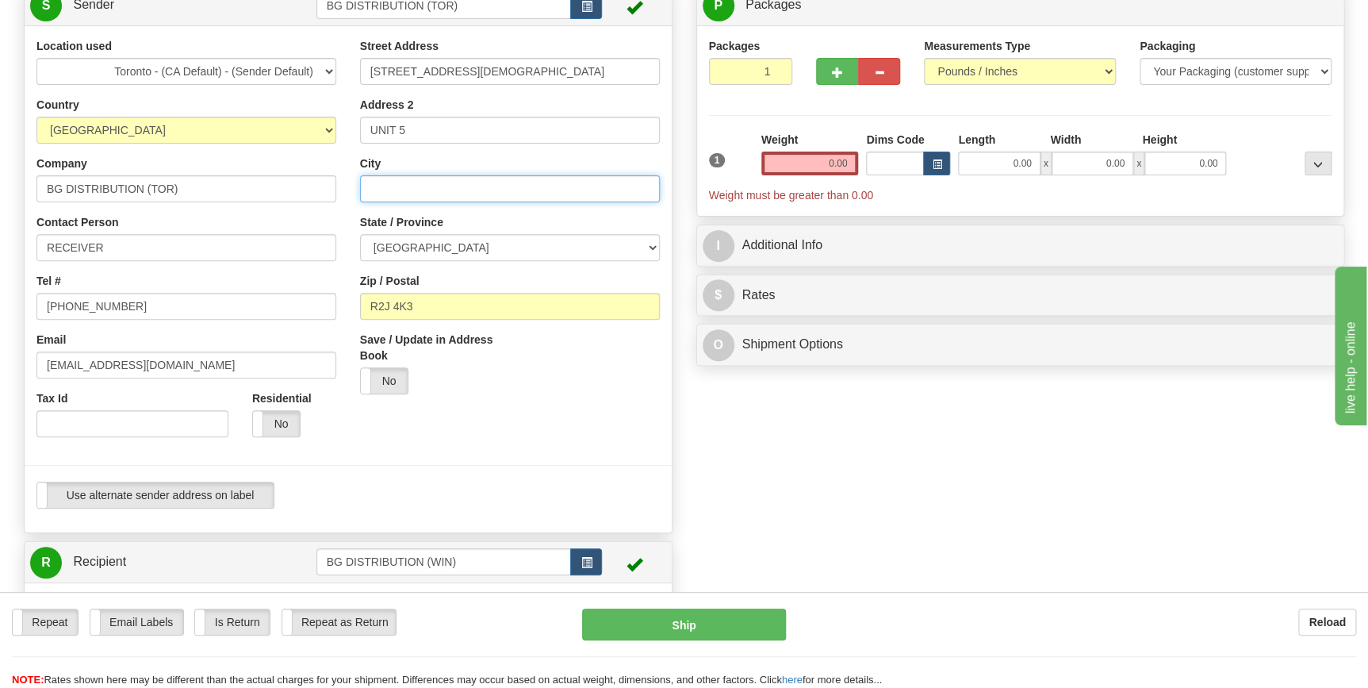
click at [465, 190] on input "City" at bounding box center [510, 188] width 300 height 27
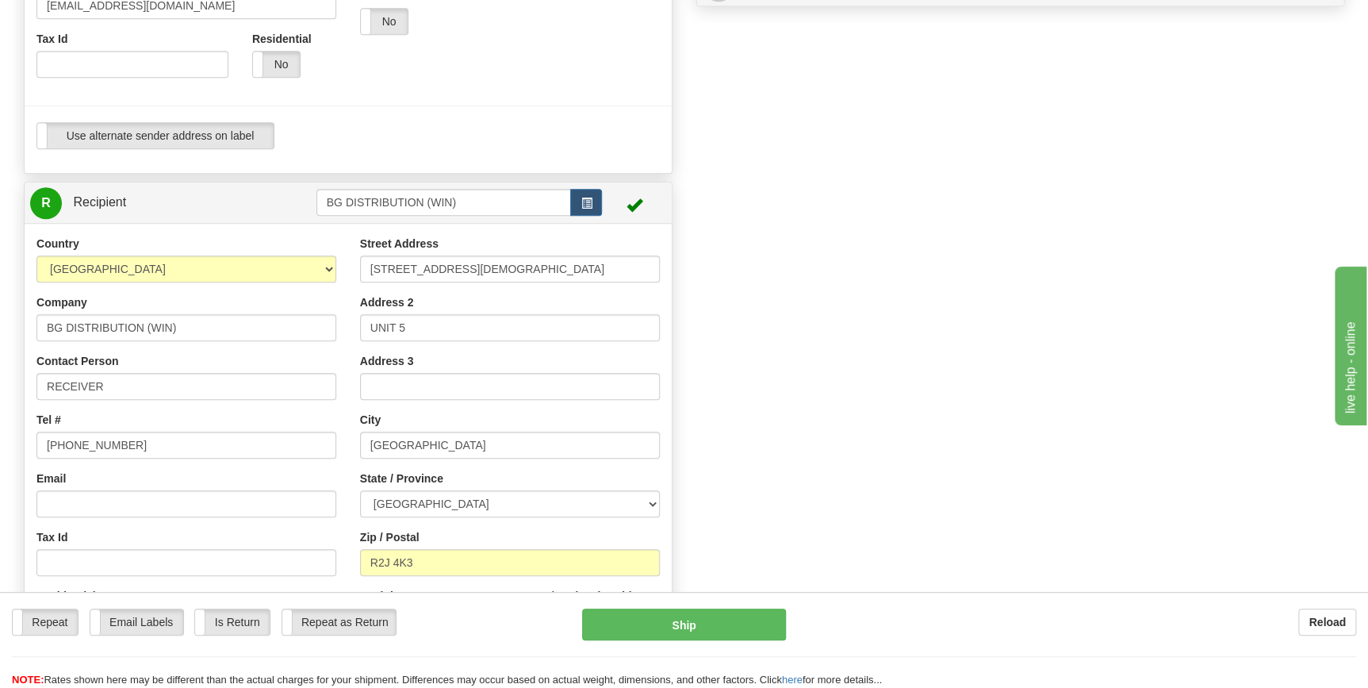
scroll to position [504, 0]
drag, startPoint x: 444, startPoint y: 448, endPoint x: 305, endPoint y: 445, distance: 139.6
click at [305, 445] on div "Country [GEOGRAPHIC_DATA] [GEOGRAPHIC_DATA] [GEOGRAPHIC_DATA] [GEOGRAPHIC_DATA]…" at bounding box center [348, 447] width 647 height 427
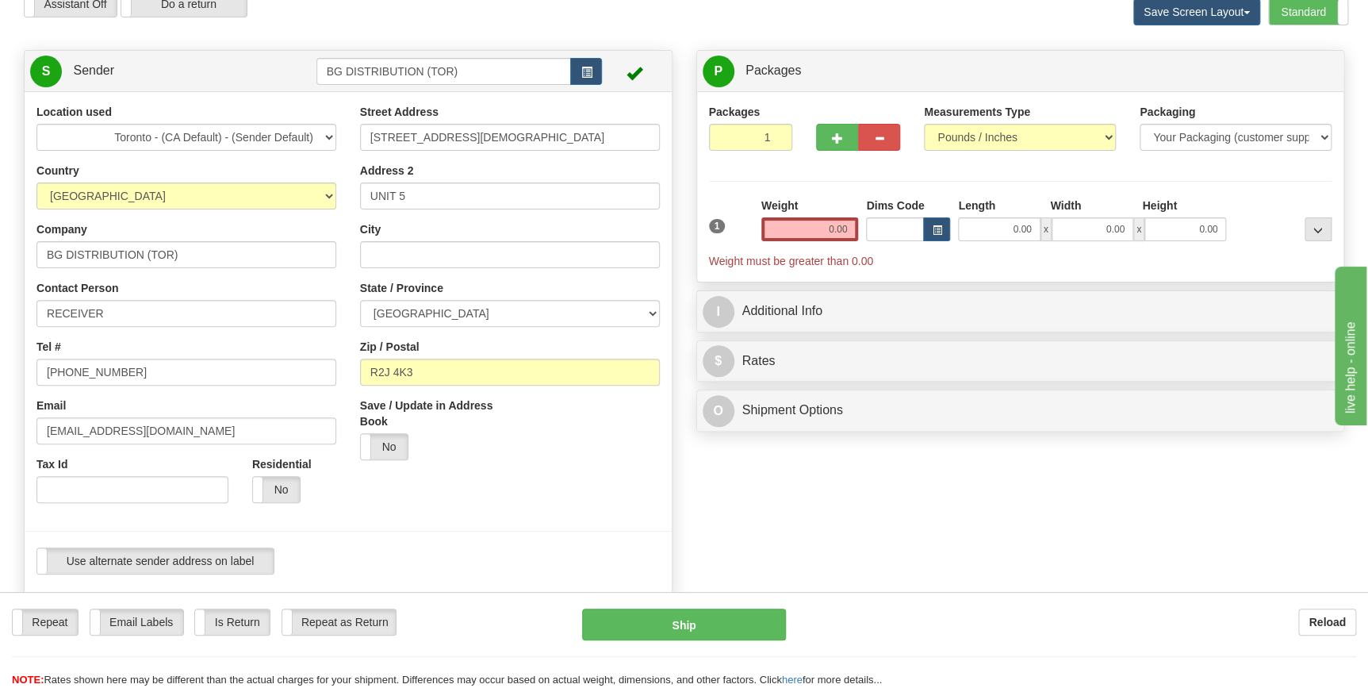
scroll to position [71, 0]
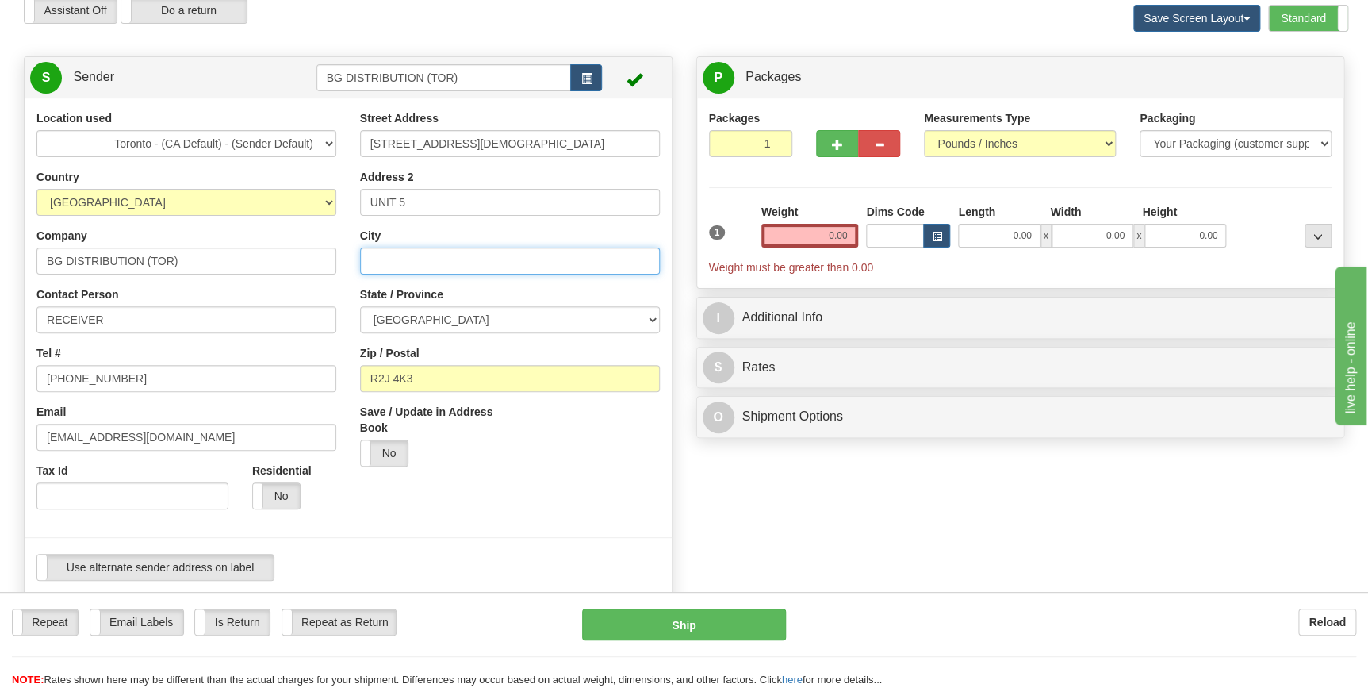
click at [437, 263] on input "City" at bounding box center [510, 260] width 300 height 27
paste input "[GEOGRAPHIC_DATA]"
type input "[GEOGRAPHIC_DATA]"
click at [810, 527] on div "Create a label for the return Create Pickup Without Label S" at bounding box center [684, 585] width 1344 height 1058
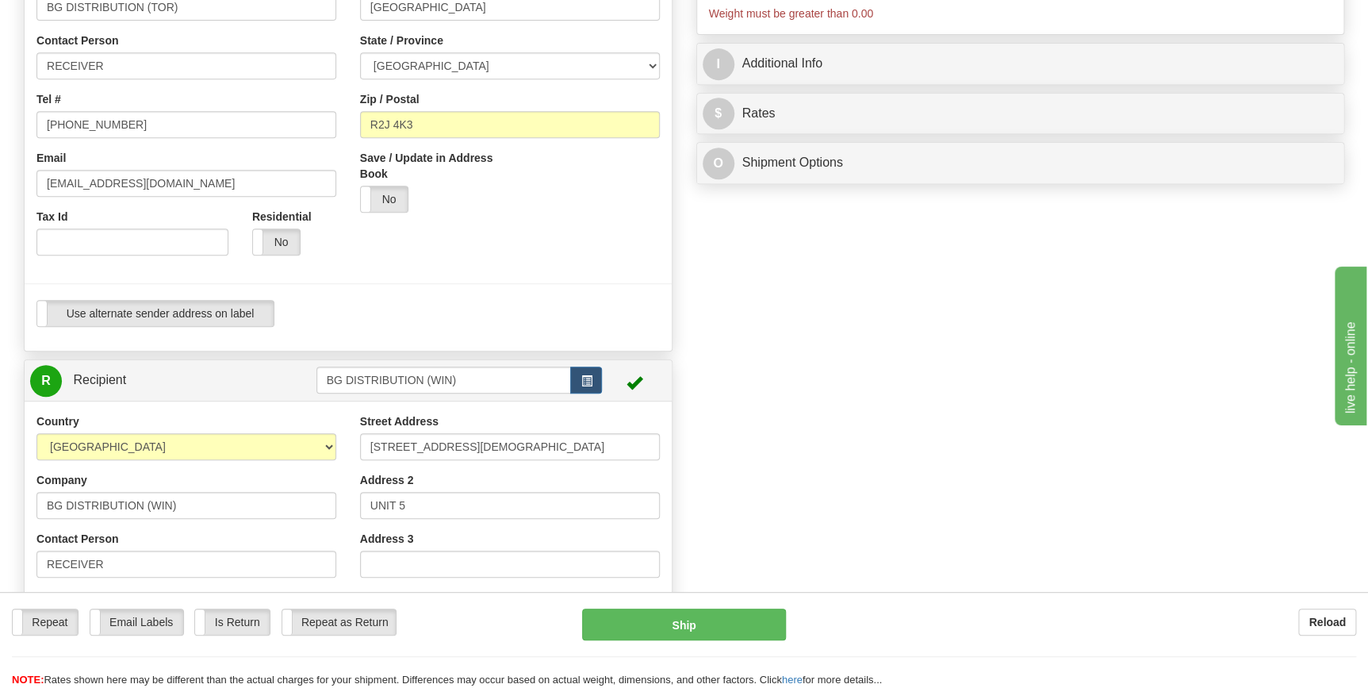
scroll to position [360, 0]
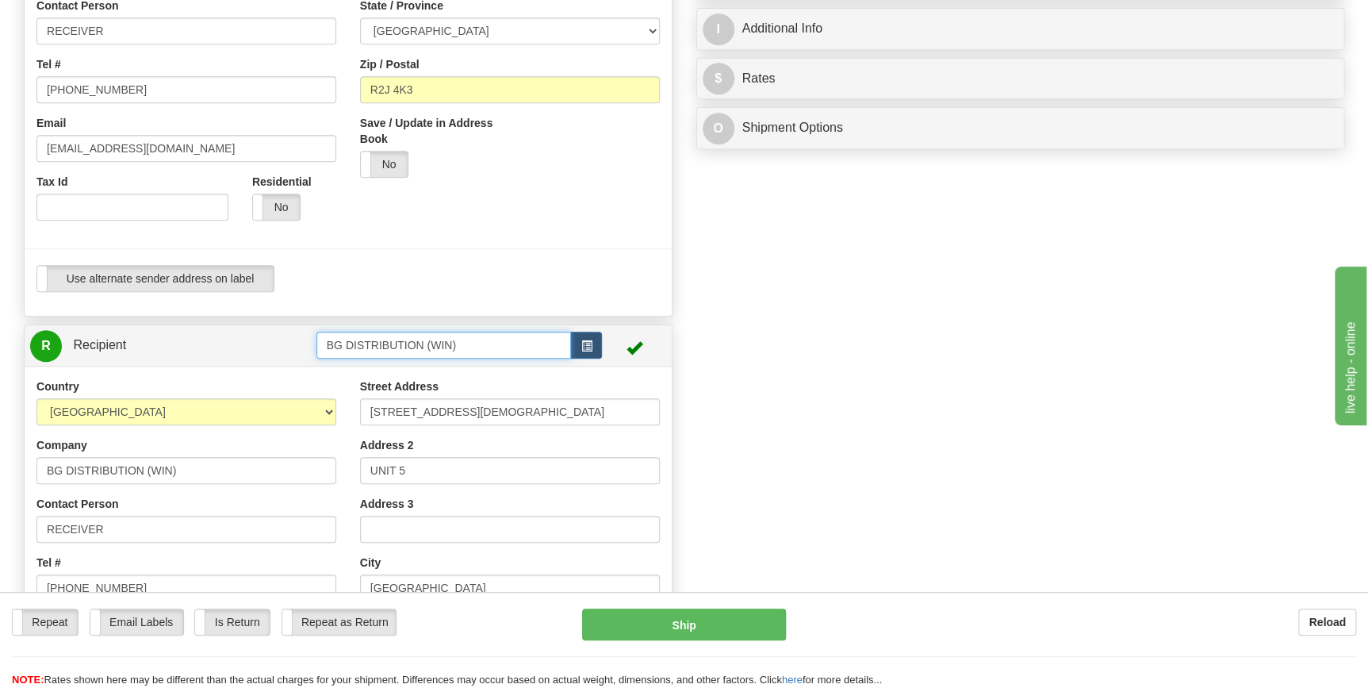
drag, startPoint x: 473, startPoint y: 347, endPoint x: 280, endPoint y: 347, distance: 193.5
click at [280, 347] on tr "R Recipient BG DISTRIBUTION (WIN)" at bounding box center [348, 345] width 636 height 33
click at [367, 371] on div "60003" at bounding box center [440, 369] width 240 height 17
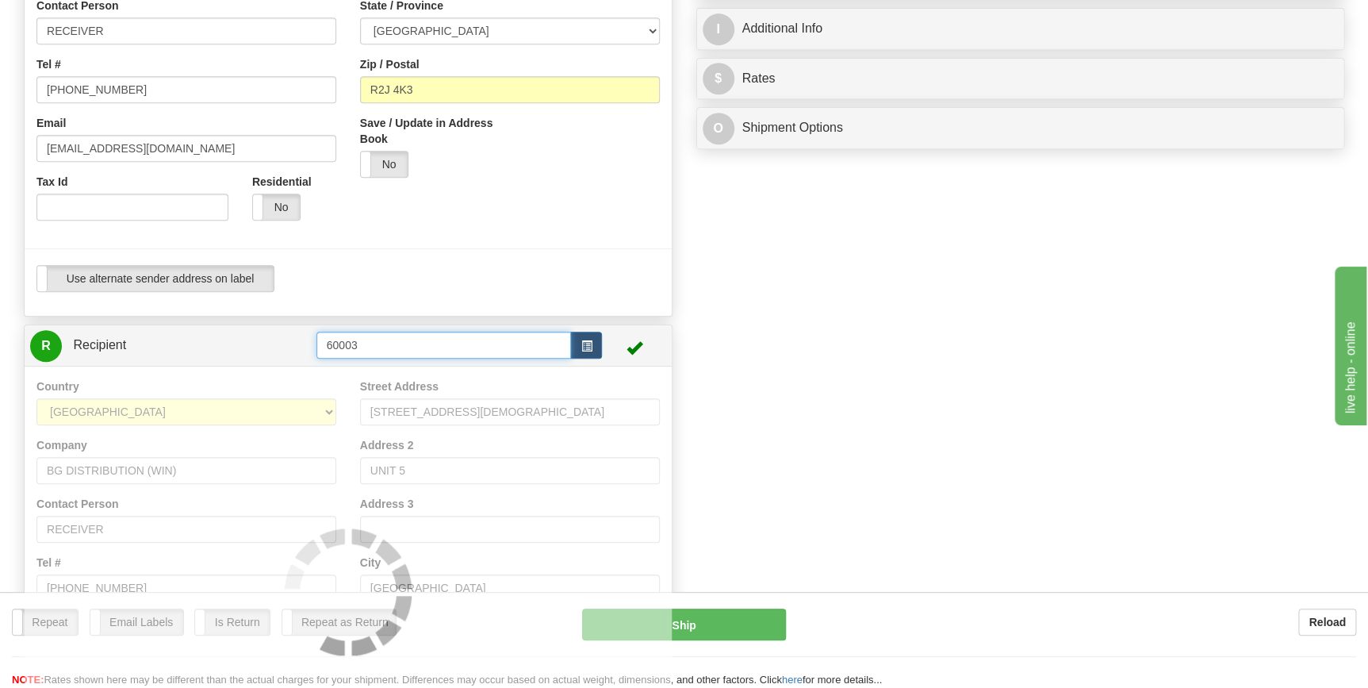
type input "60003"
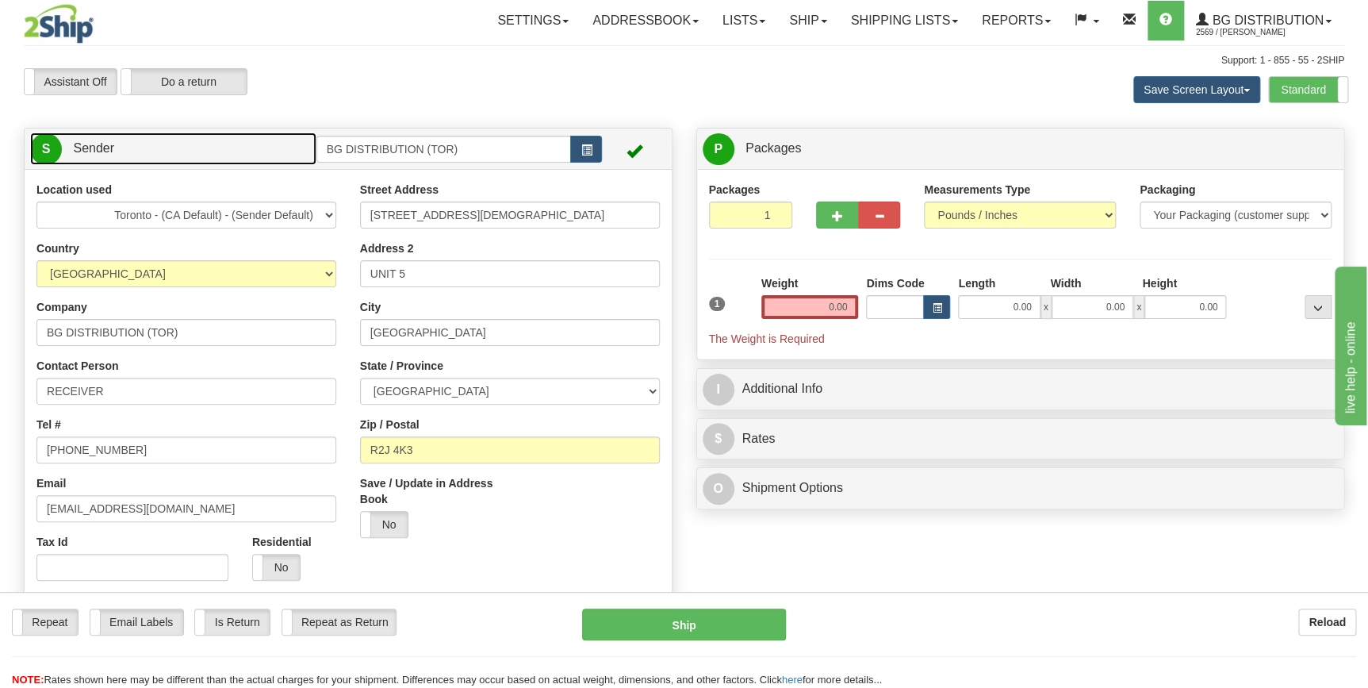
click at [181, 149] on link "S Sender" at bounding box center [173, 148] width 286 height 33
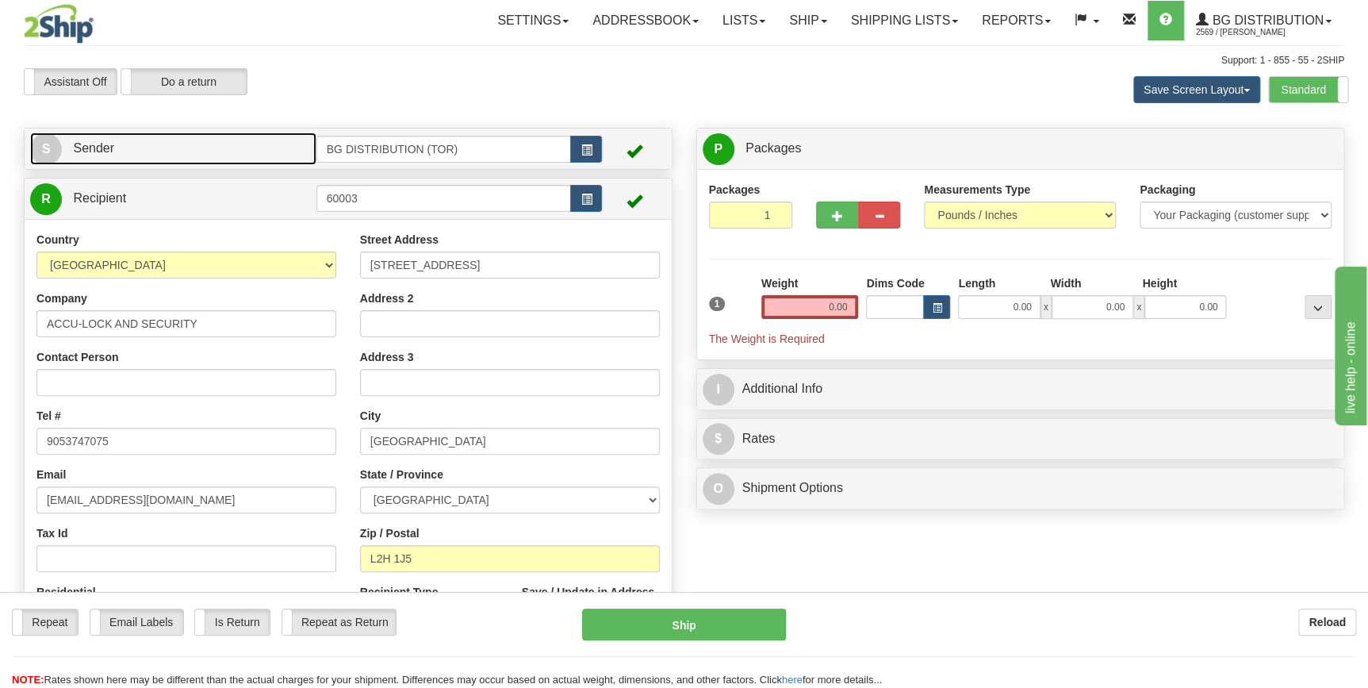
click at [181, 149] on link "S Sender" at bounding box center [173, 148] width 286 height 33
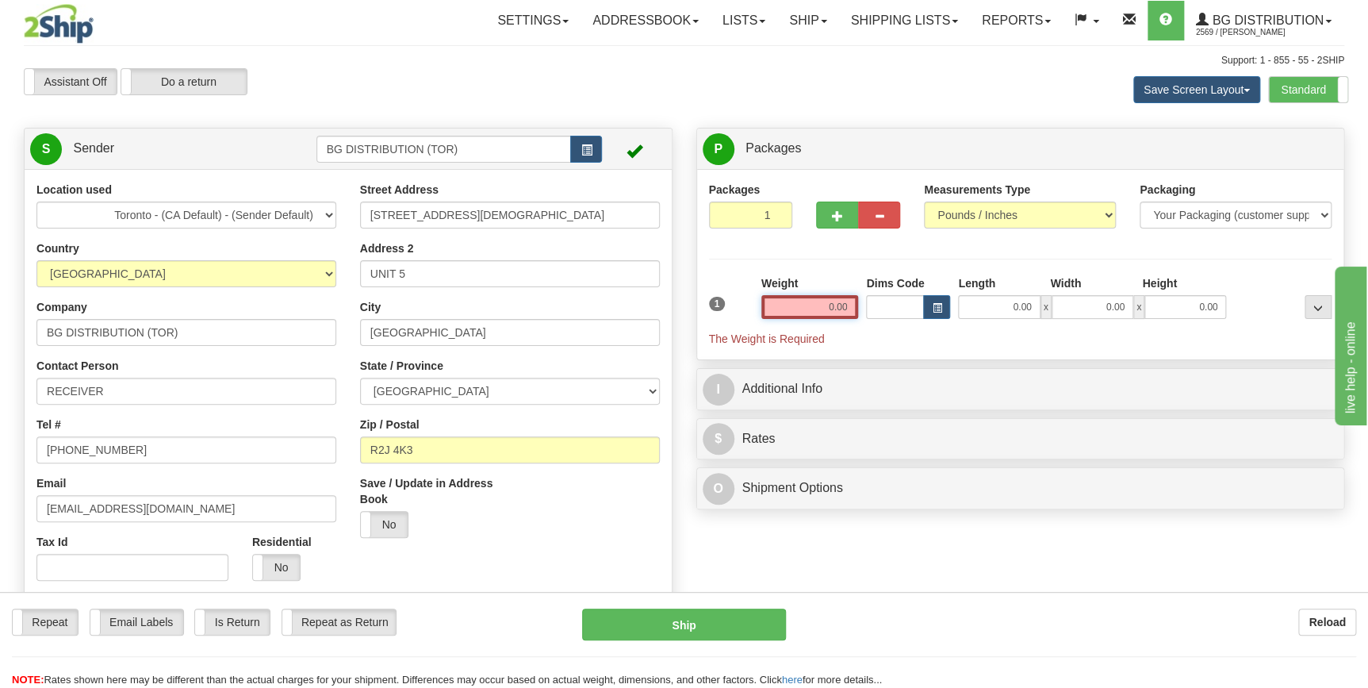
drag, startPoint x: 820, startPoint y: 307, endPoint x: 865, endPoint y: 309, distance: 44.4
click at [865, 309] on div "1 Weight 0.00 Dims Code 0.00" at bounding box center [1020, 310] width 631 height 71
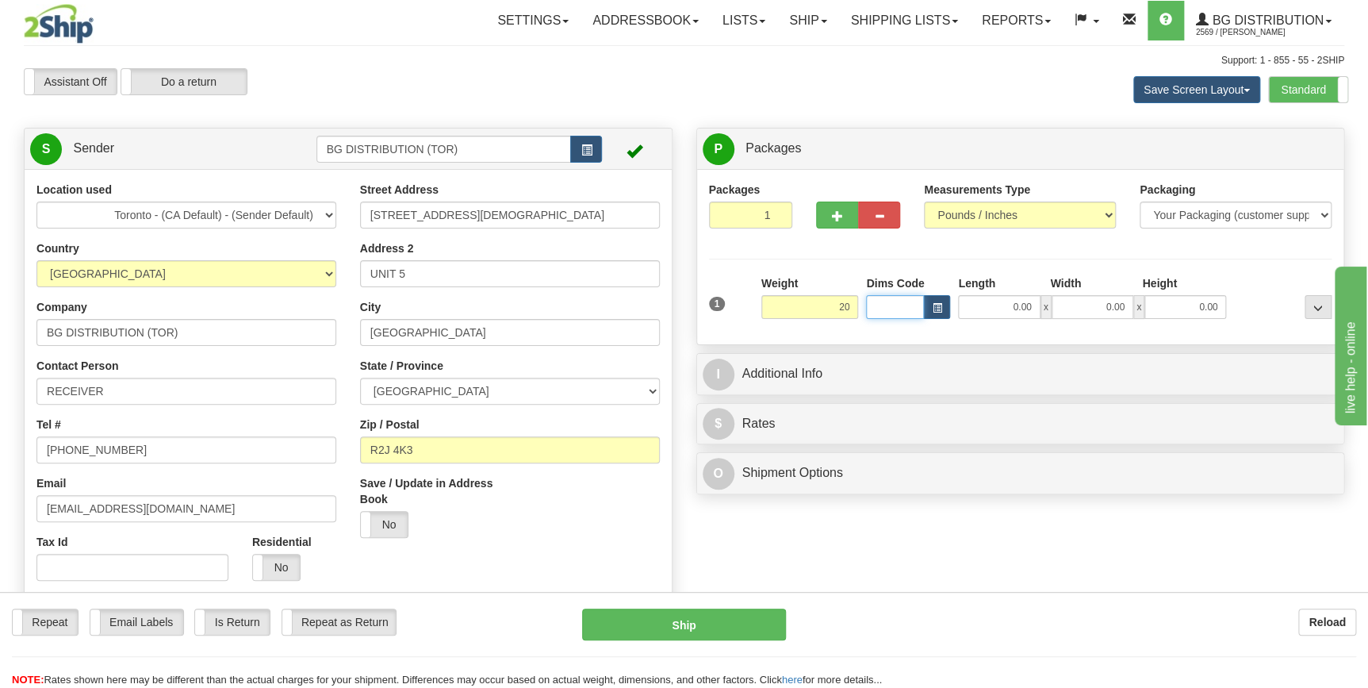
type input "20.00"
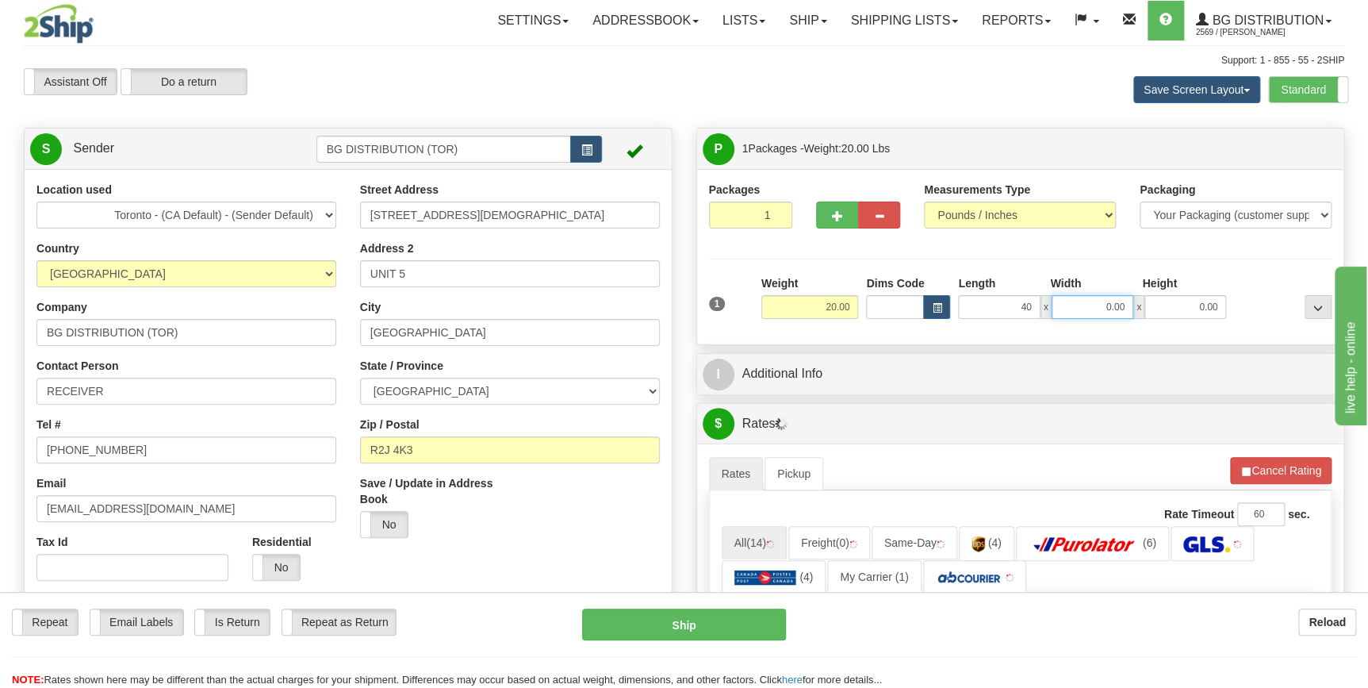
type input "40.00"
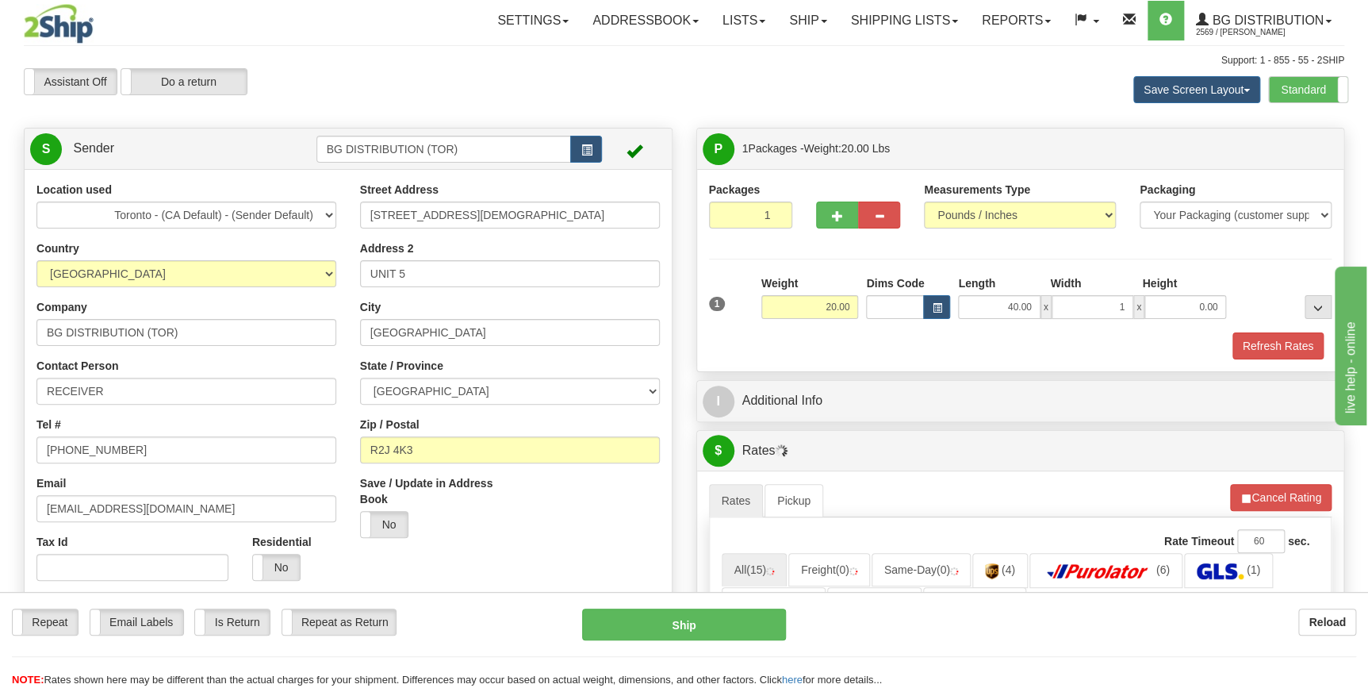
type input "1.00"
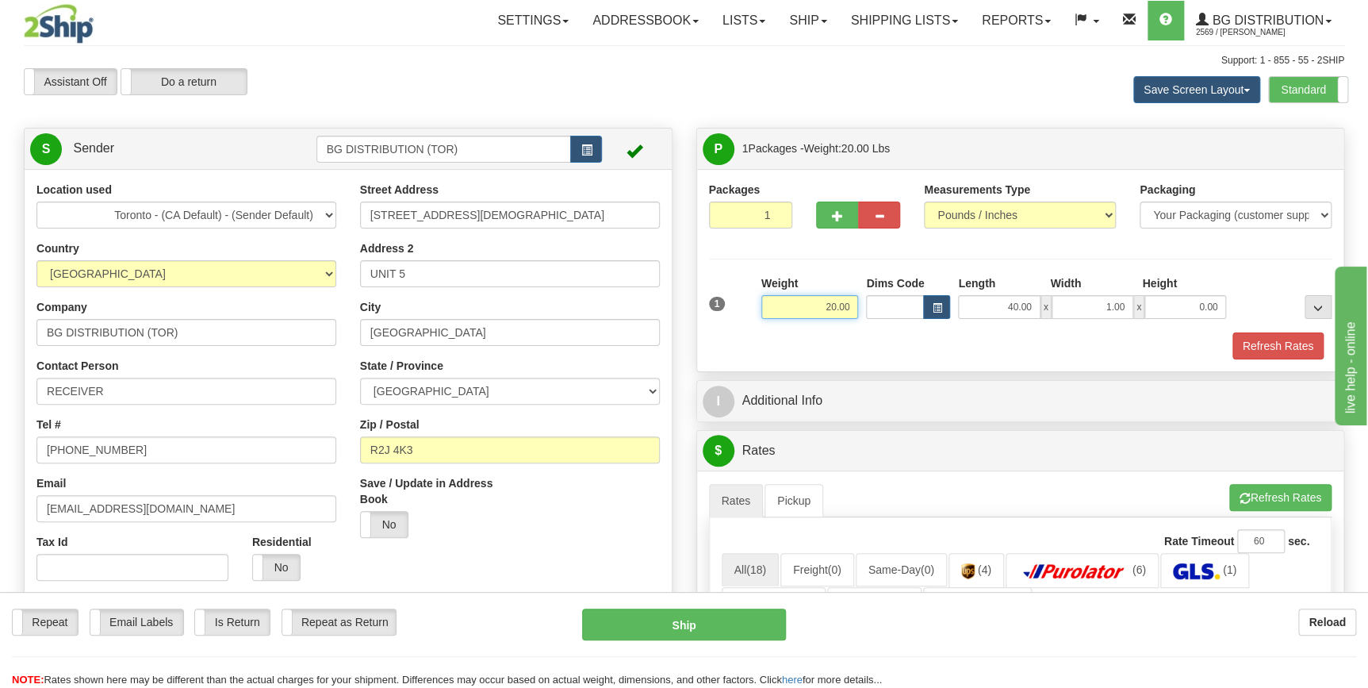
drag, startPoint x: 812, startPoint y: 309, endPoint x: 879, endPoint y: 310, distance: 66.6
click at [879, 310] on div "1 Weight 20.00 Dims Code x x" at bounding box center [1020, 303] width 631 height 56
type input "40.00"
type input "80.00"
type input "1"
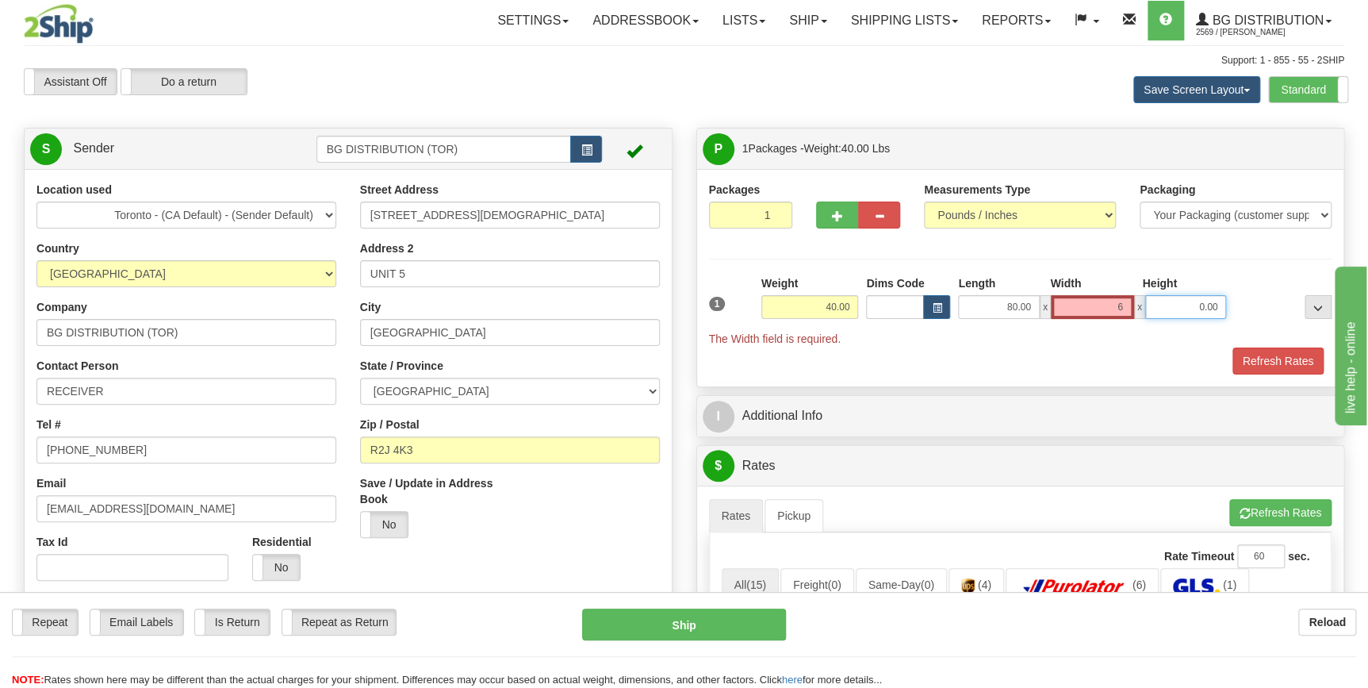
type input "6.00"
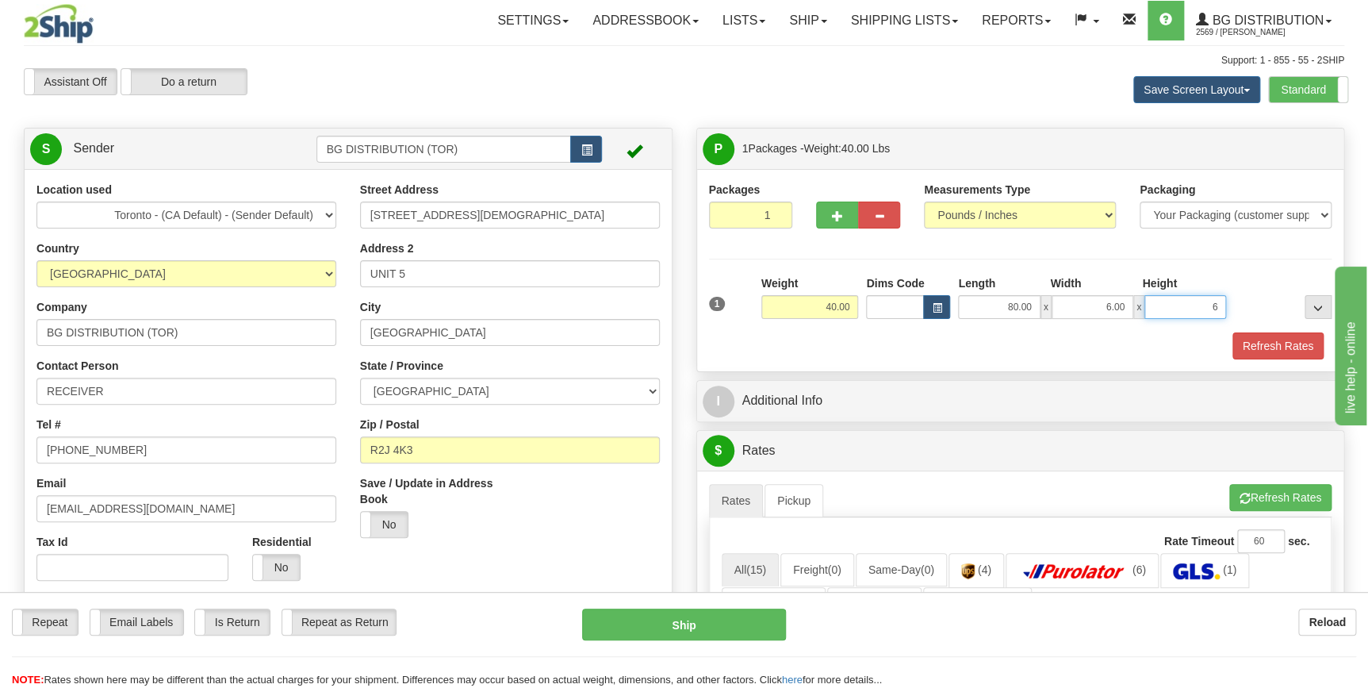
type input "6.00"
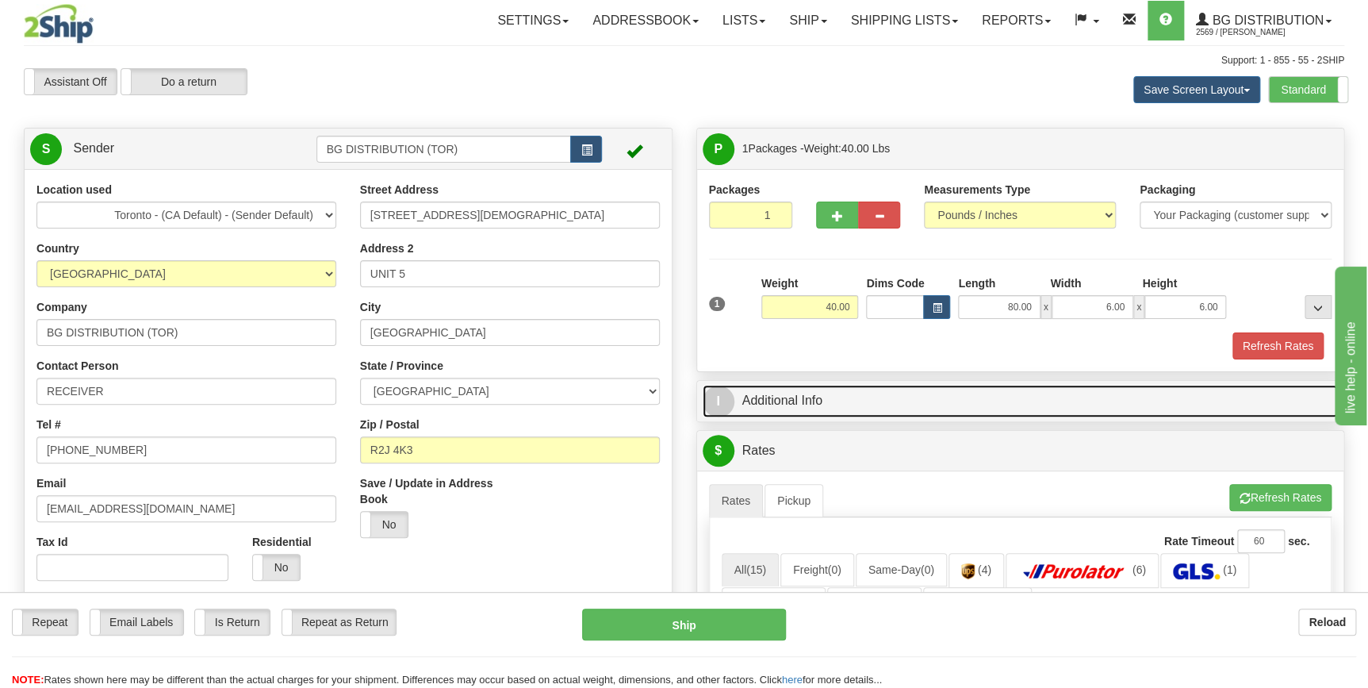
click at [920, 400] on link "I Additional Info" at bounding box center [1021, 401] width 636 height 33
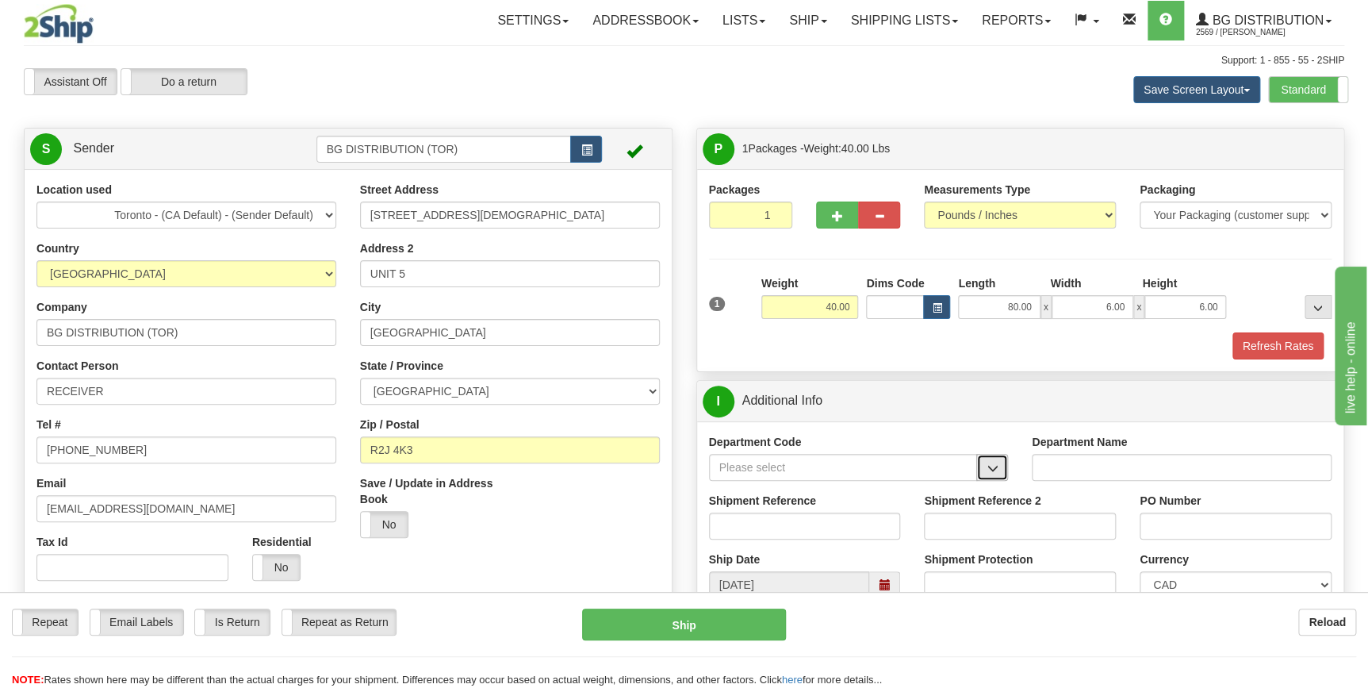
click at [992, 468] on span "button" at bounding box center [992, 468] width 11 height 10
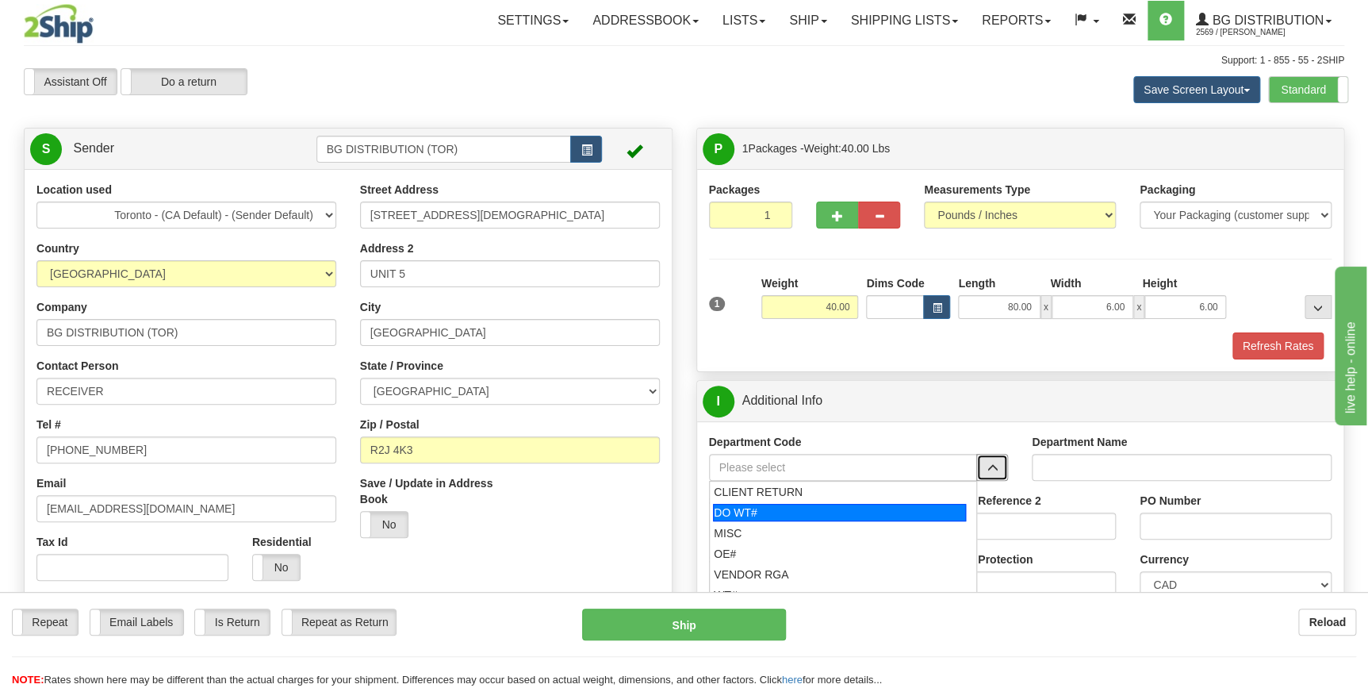
click at [853, 515] on div "DO WT#" at bounding box center [839, 512] width 253 height 17
type input "DO WT#"
type input "DIRECT ORDERS"
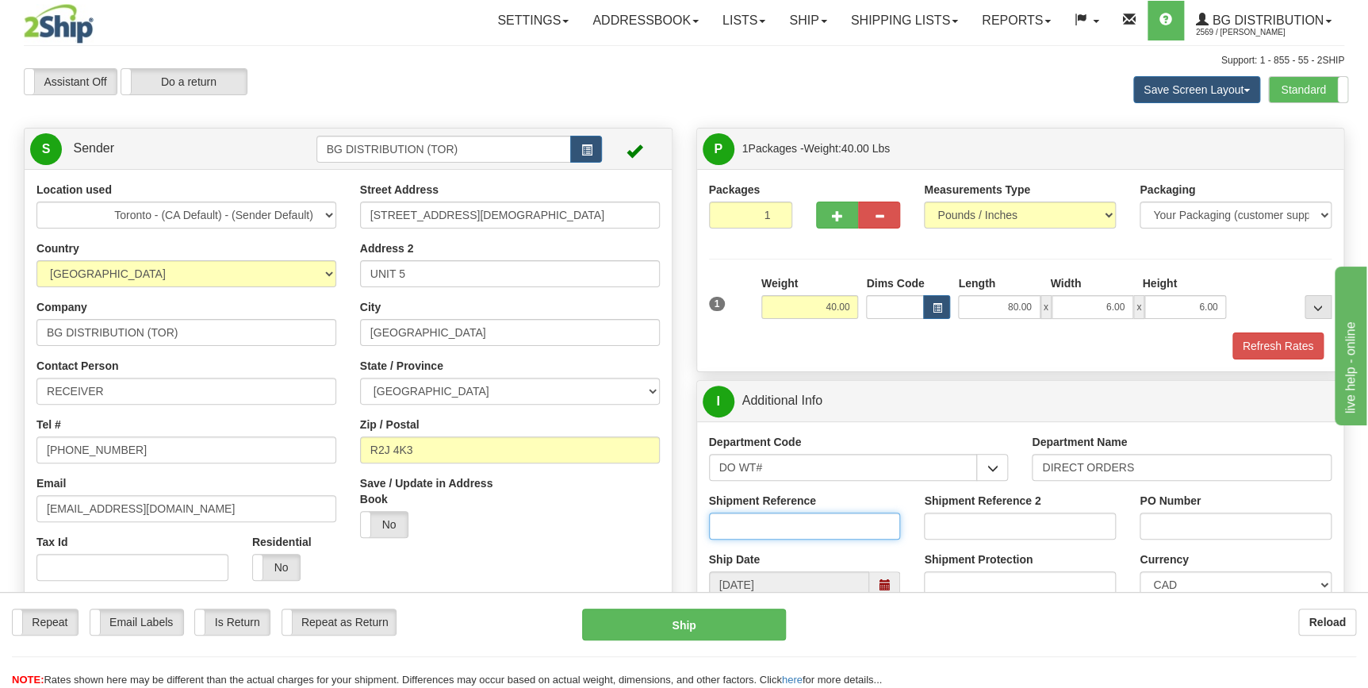
click at [811, 519] on input "Shipment Reference" at bounding box center [805, 525] width 192 height 27
type input "casc"
click at [1196, 531] on input "PO Number" at bounding box center [1236, 525] width 192 height 27
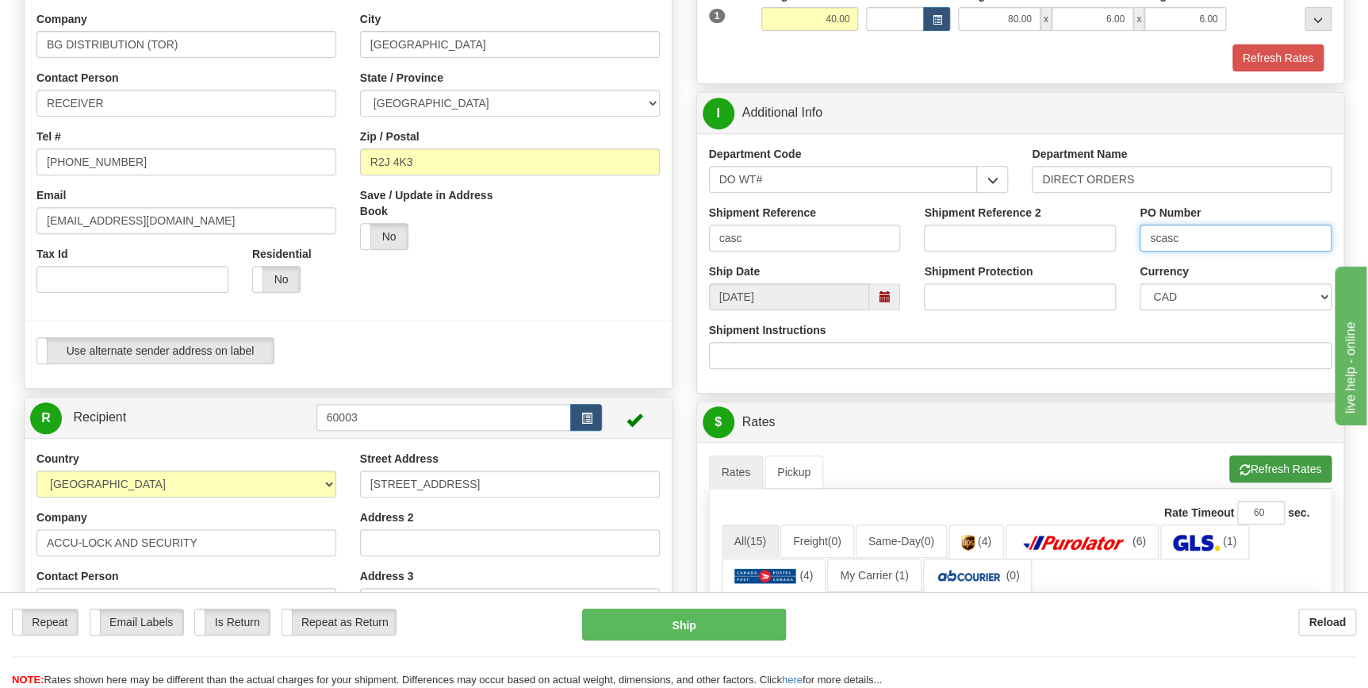
type input "scasc"
click at [1269, 470] on button "Refresh Rates" at bounding box center [1280, 468] width 102 height 27
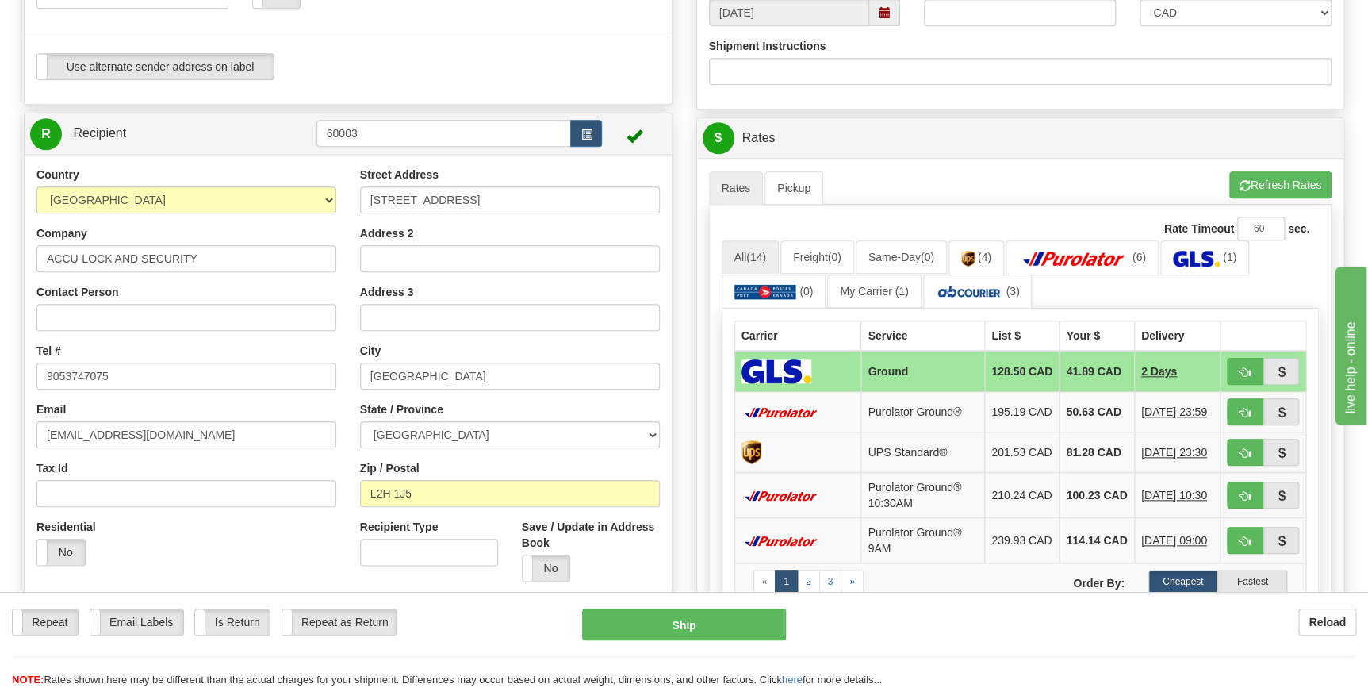
scroll to position [577, 0]
